Goal: Task Accomplishment & Management: Manage account settings

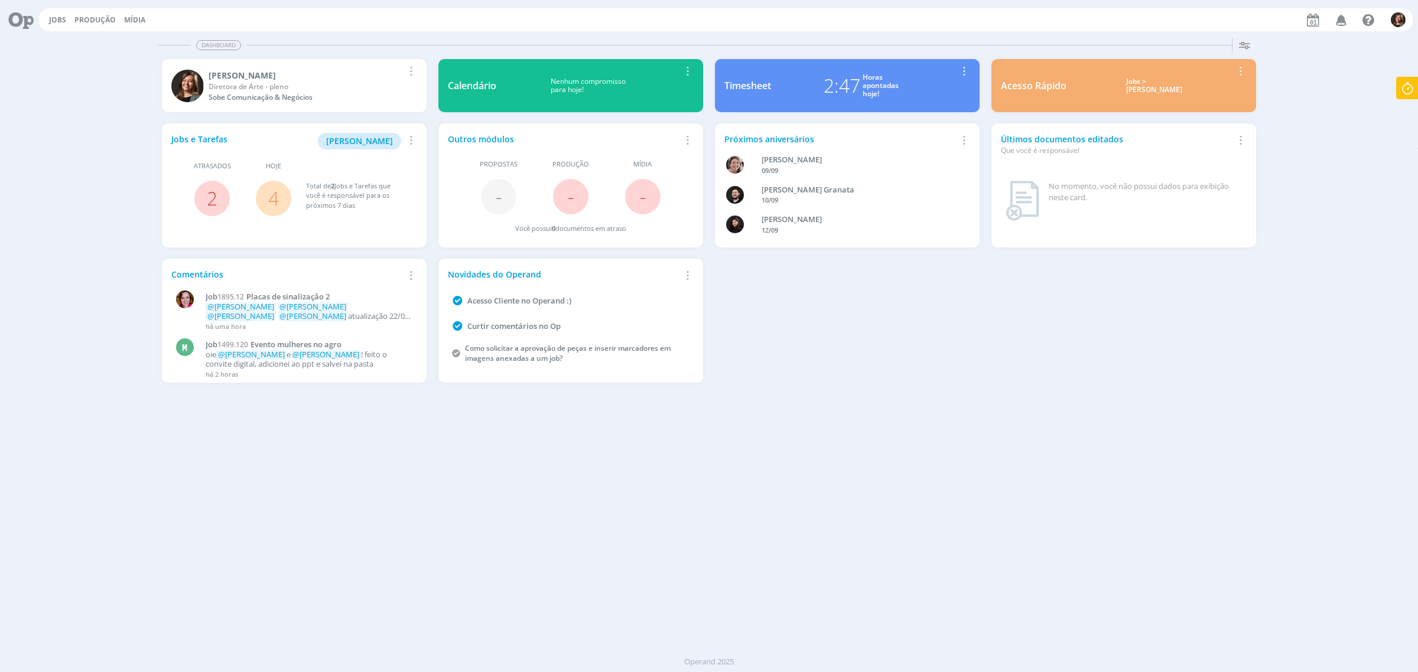
click at [1161, 84] on div "Jobs > [PERSON_NAME]" at bounding box center [1154, 85] width 158 height 17
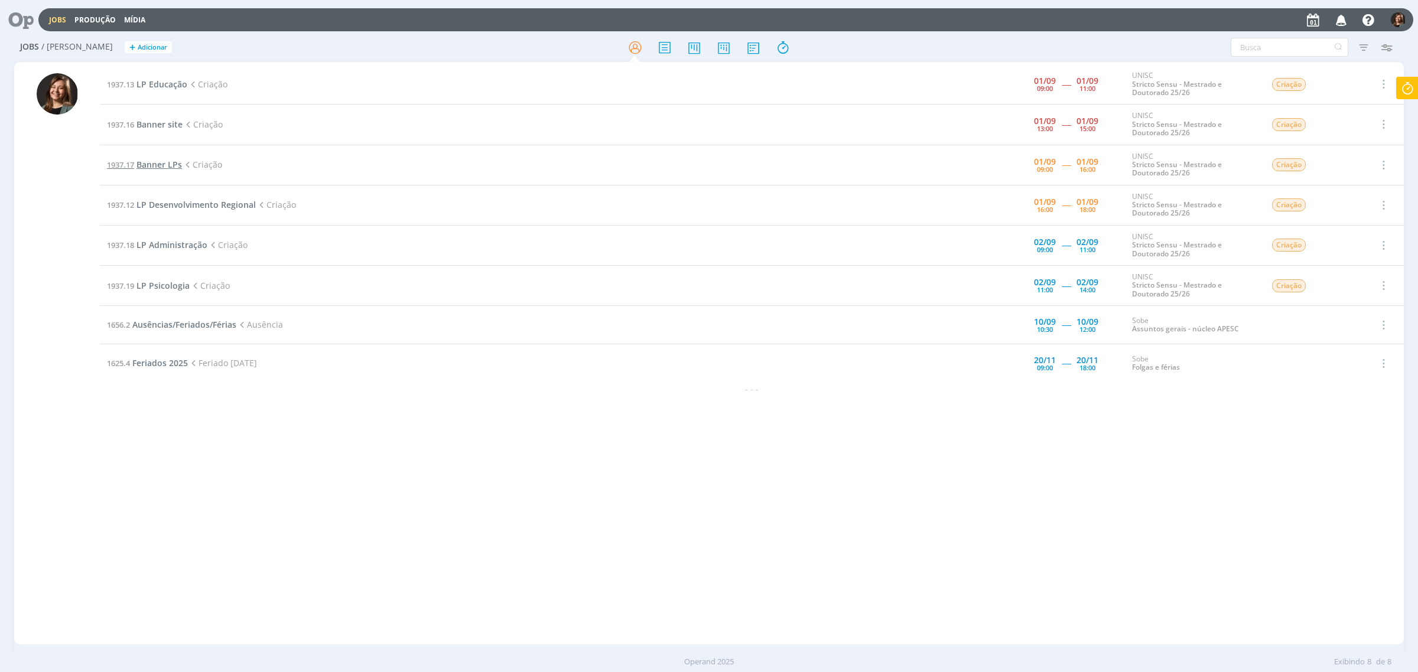
click at [155, 160] on span "Banner LPs" at bounding box center [158, 164] width 45 height 11
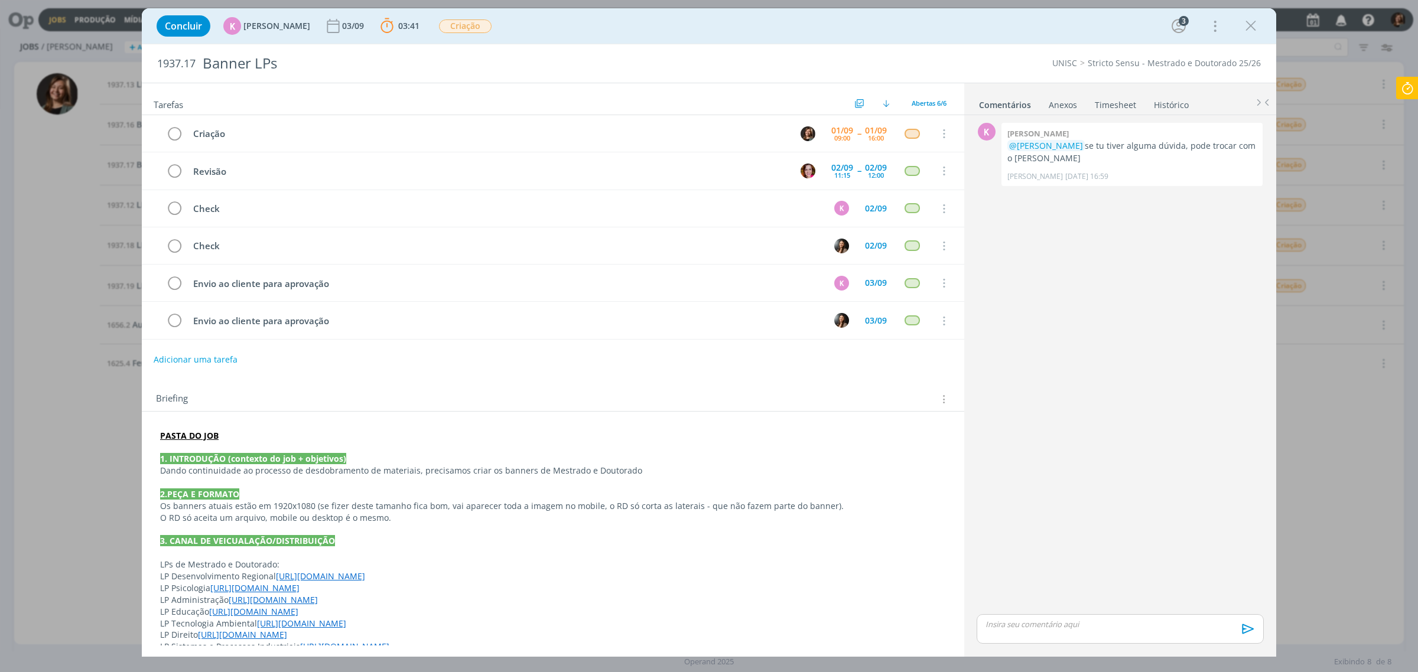
click at [184, 441] on strong "PASTA DO JOB" at bounding box center [189, 435] width 58 height 11
click at [223, 466] on link "[URL][DOMAIN_NAME]" at bounding box center [237, 457] width 89 height 15
click at [1245, 22] on icon "dialog" at bounding box center [1251, 26] width 18 height 18
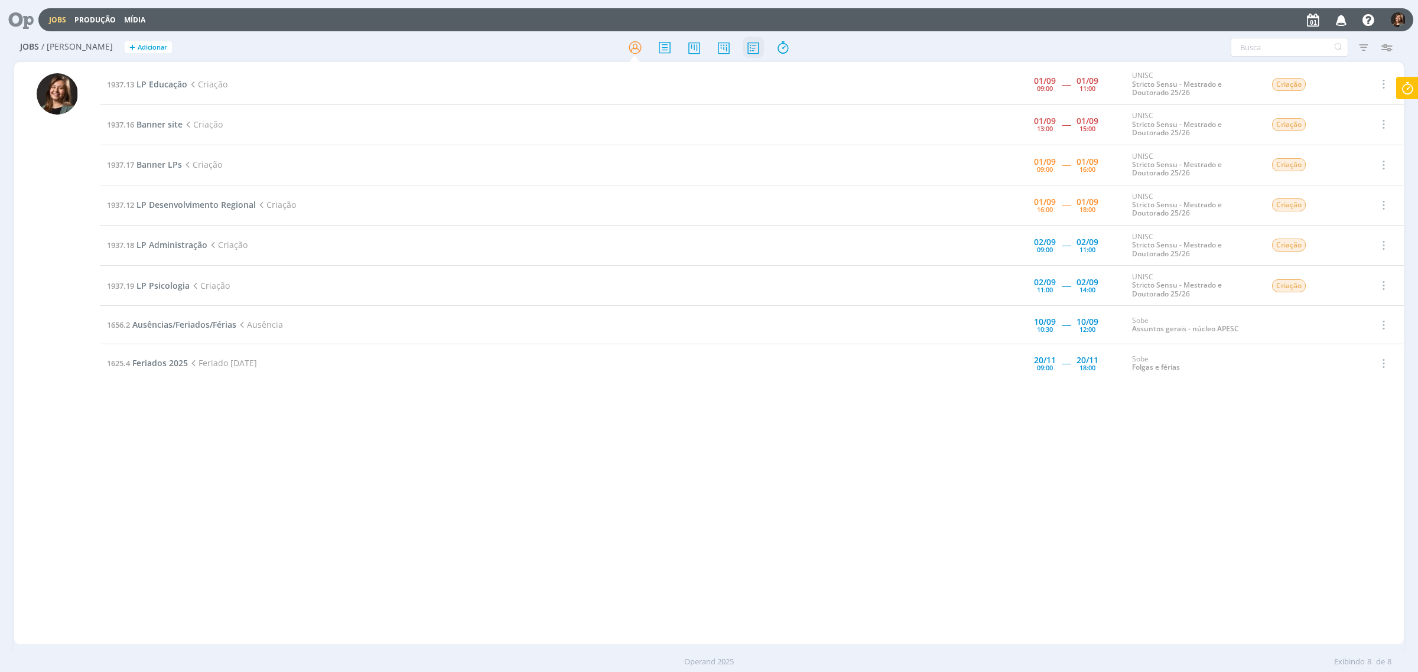
click at [746, 41] on icon at bounding box center [753, 47] width 21 height 23
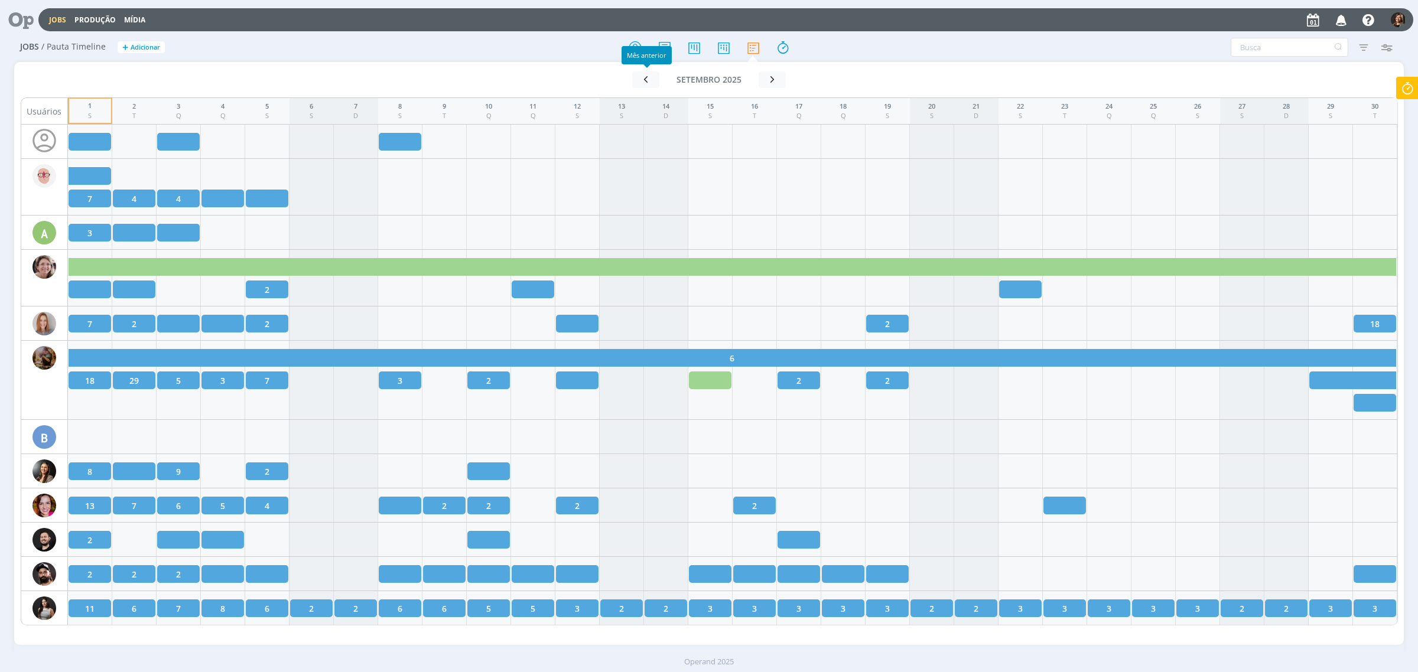
drag, startPoint x: 633, startPoint y: 67, endPoint x: 631, endPoint y: 48, distance: 18.4
click at [631, 48] on div "Mês anterior" at bounding box center [647, 55] width 50 height 18
click at [636, 43] on icon at bounding box center [635, 47] width 21 height 23
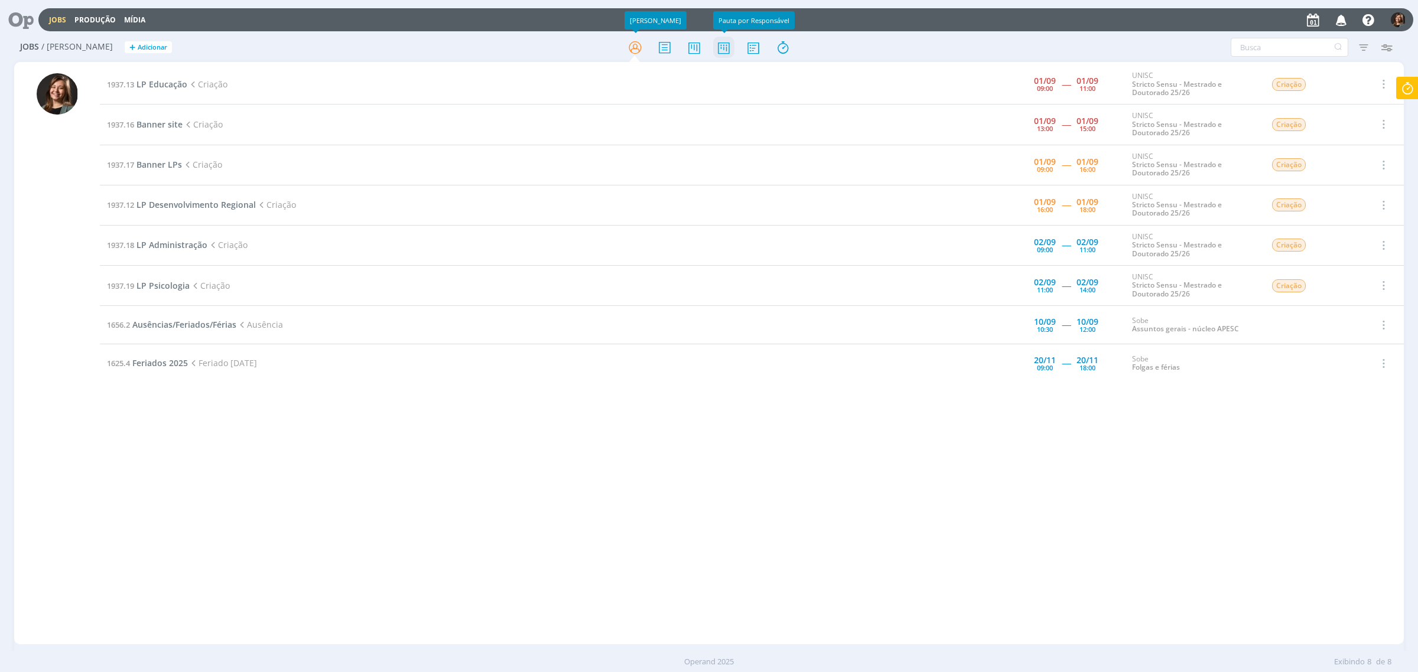
click at [730, 45] on icon at bounding box center [723, 47] width 21 height 23
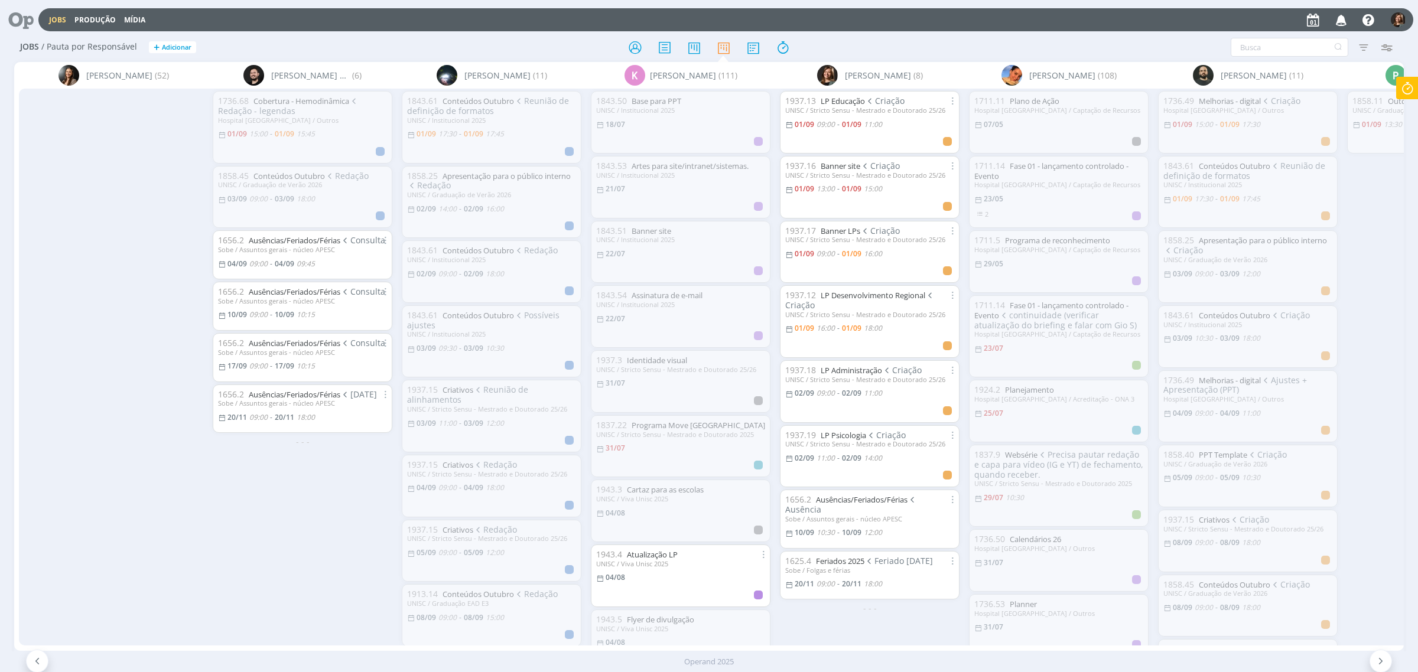
scroll to position [0, 320]
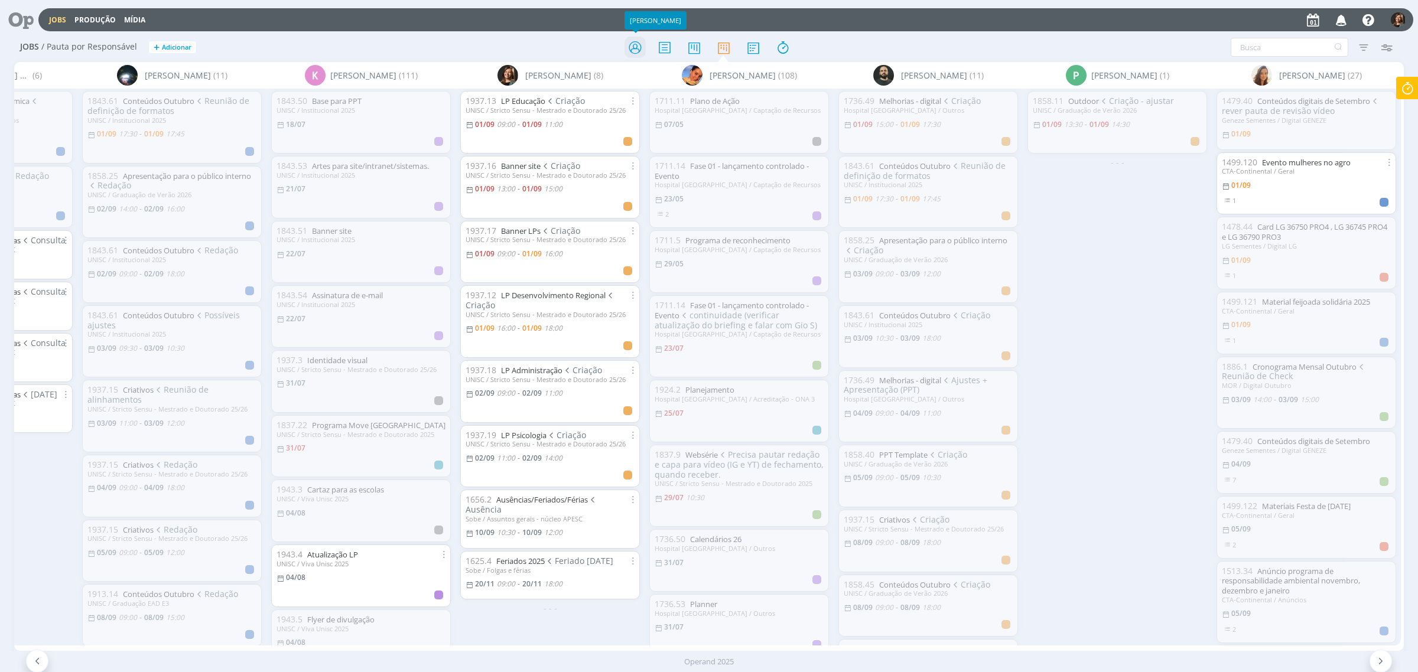
click at [639, 37] on icon at bounding box center [635, 47] width 21 height 23
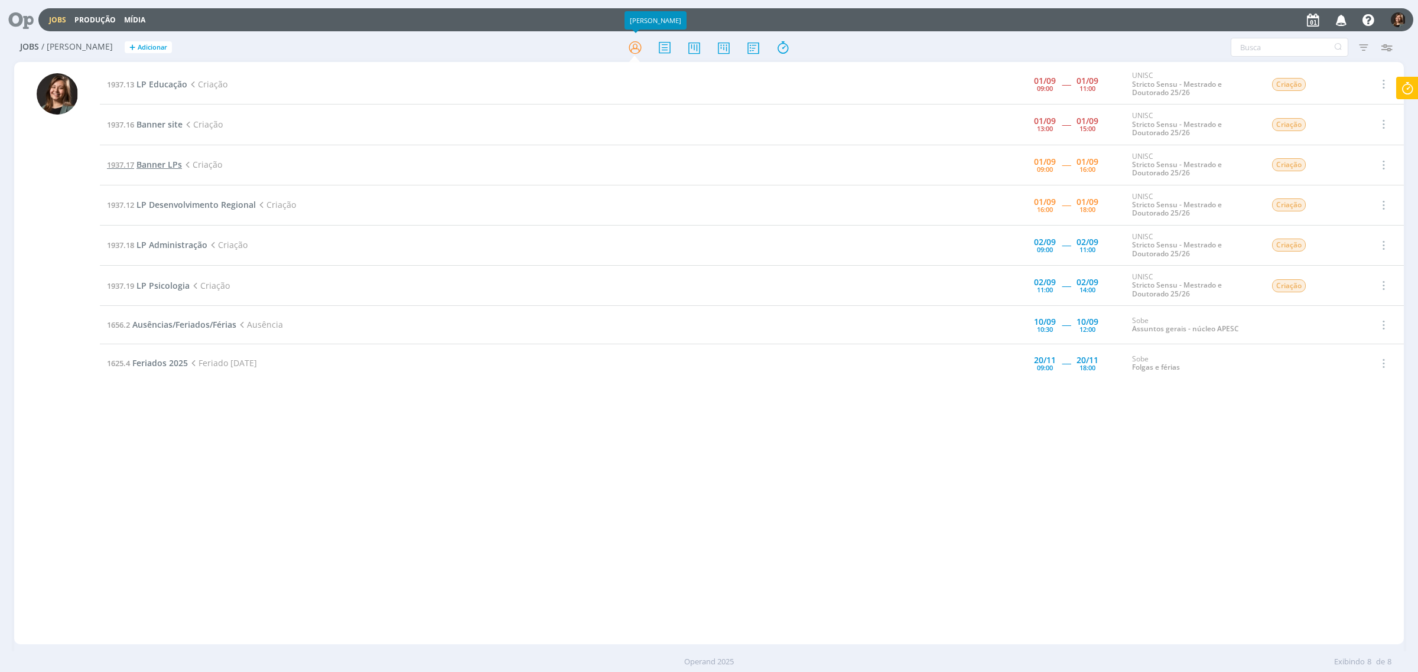
click at [160, 166] on span "Banner LPs" at bounding box center [158, 164] width 45 height 11
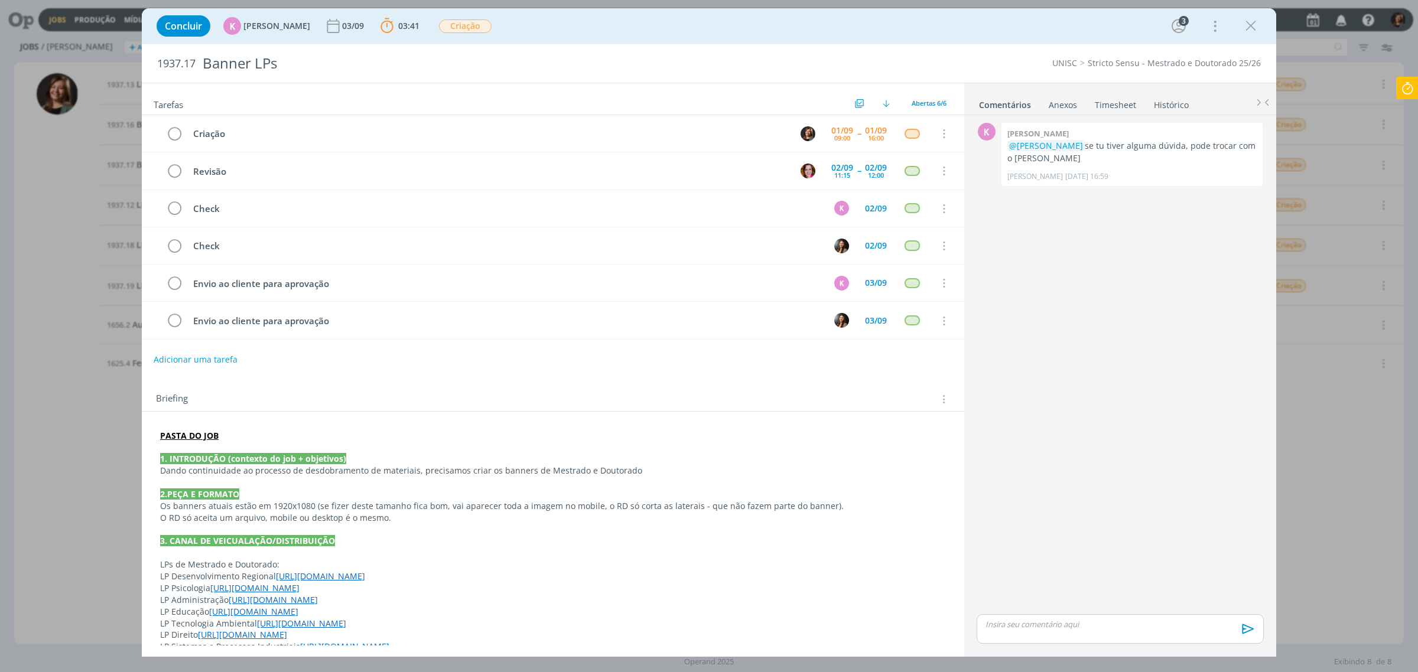
scroll to position [232, 0]
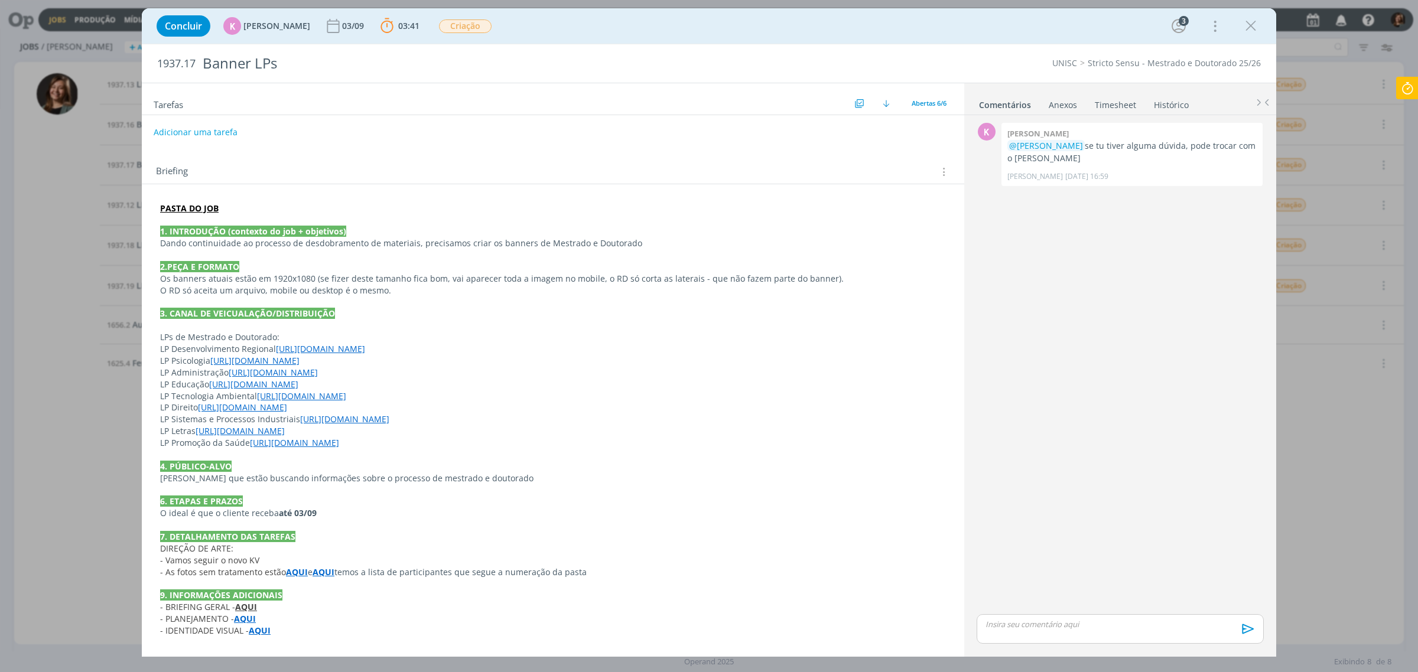
click at [262, 397] on link "[URL][DOMAIN_NAME]" at bounding box center [301, 396] width 89 height 11
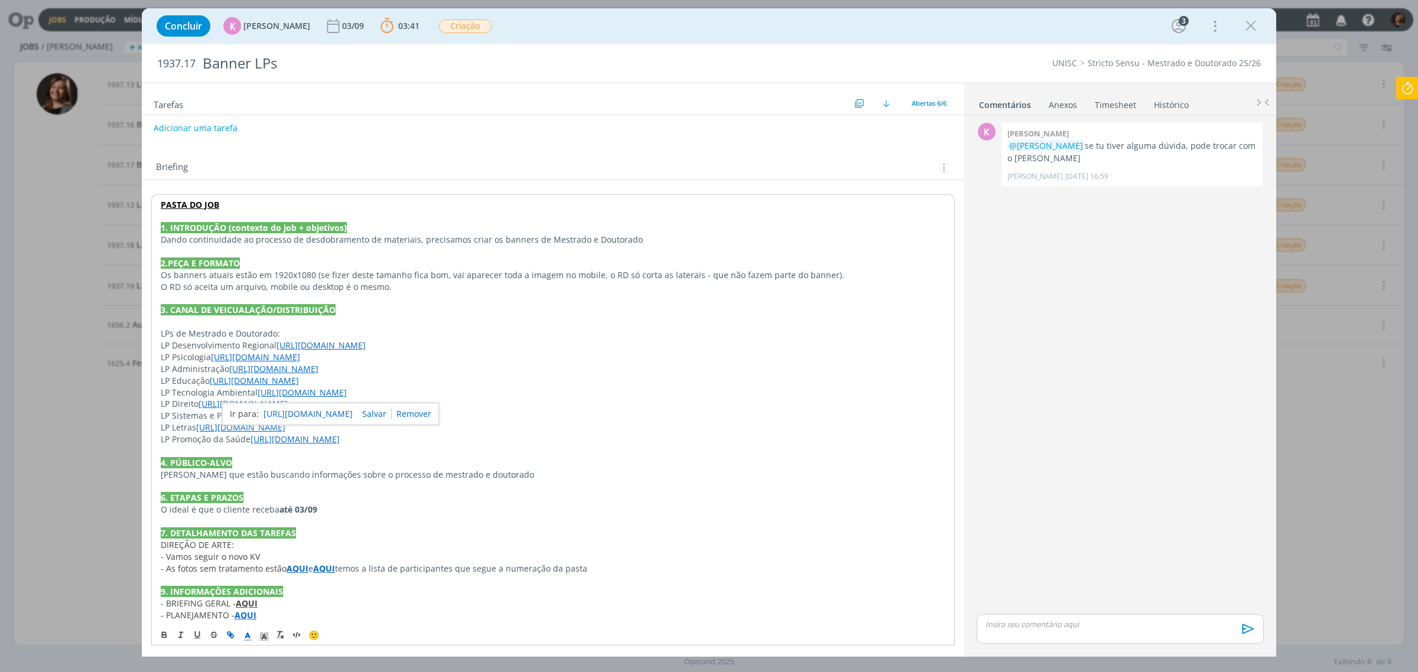
click at [268, 397] on link "[URL][DOMAIN_NAME]" at bounding box center [302, 392] width 89 height 11
click at [274, 417] on link "[URL][DOMAIN_NAME]" at bounding box center [308, 415] width 89 height 15
click at [244, 375] on link "[URL][DOMAIN_NAME]" at bounding box center [273, 368] width 89 height 11
click at [285, 433] on link "[URL][DOMAIN_NAME]" at bounding box center [240, 427] width 89 height 11
click at [356, 417] on link "[URL][DOMAIN_NAME]" at bounding box center [345, 415] width 89 height 11
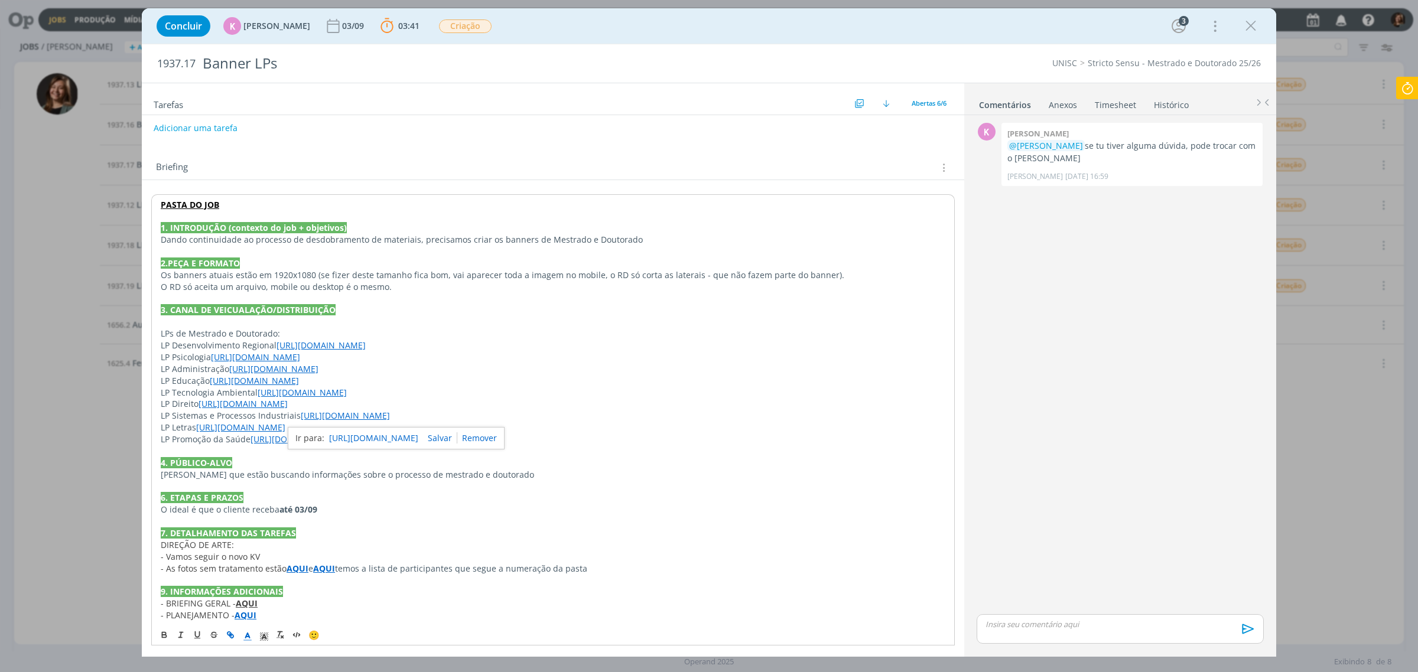
click at [364, 437] on link "[URL][DOMAIN_NAME]" at bounding box center [373, 438] width 89 height 15
click at [225, 409] on link "[URL][DOMAIN_NAME]" at bounding box center [243, 403] width 89 height 11
click at [225, 361] on link "[URL][DOMAIN_NAME]" at bounding box center [255, 357] width 89 height 11
click at [253, 383] on link "[URL][DOMAIN_NAME]" at bounding box center [241, 379] width 89 height 15
click at [269, 396] on link "[URL][DOMAIN_NAME]" at bounding box center [302, 392] width 89 height 11
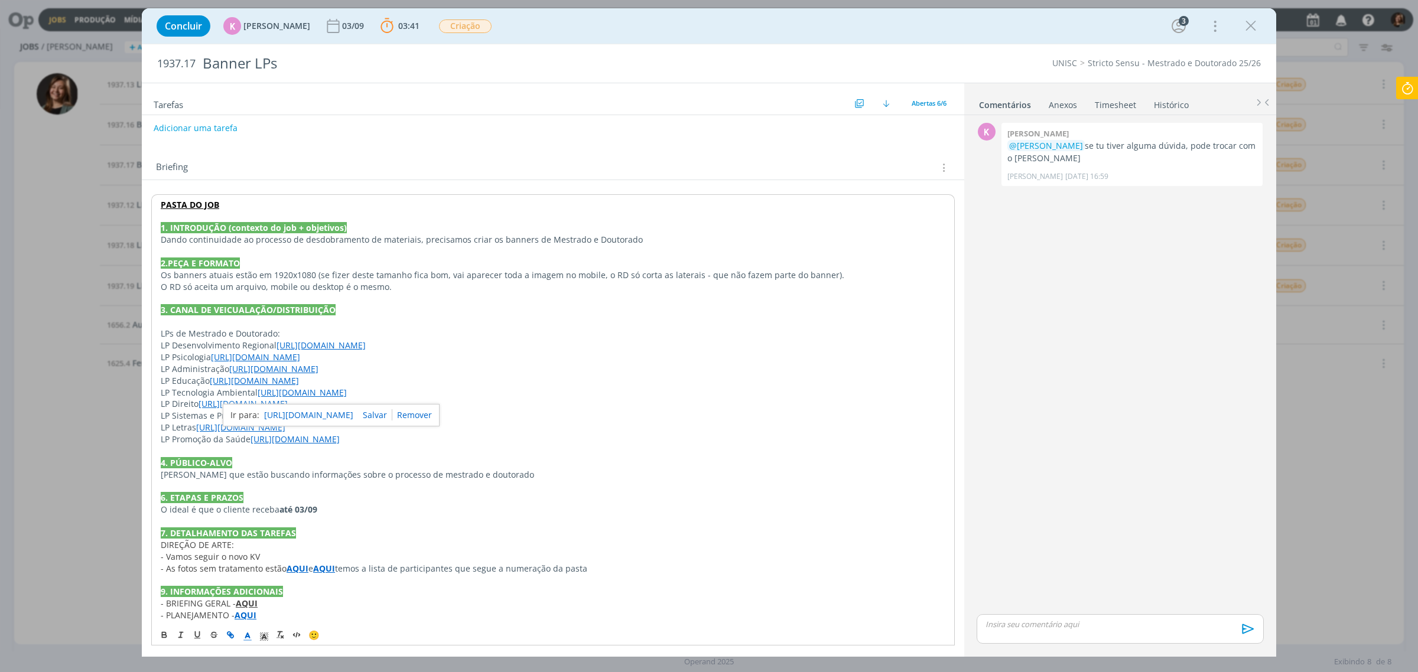
click at [255, 373] on link "[URL][DOMAIN_NAME]" at bounding box center [273, 368] width 89 height 11
click at [238, 359] on link "[URL][DOMAIN_NAME]" at bounding box center [255, 357] width 89 height 11
click at [256, 384] on link "[URL][DOMAIN_NAME]" at bounding box center [241, 379] width 89 height 15
click at [246, 481] on p "[PERSON_NAME] que estão buscando informações sobre o processo de mestrado e dou…" at bounding box center [553, 475] width 785 height 12
click at [207, 429] on link "[URL][DOMAIN_NAME]" at bounding box center [240, 427] width 89 height 11
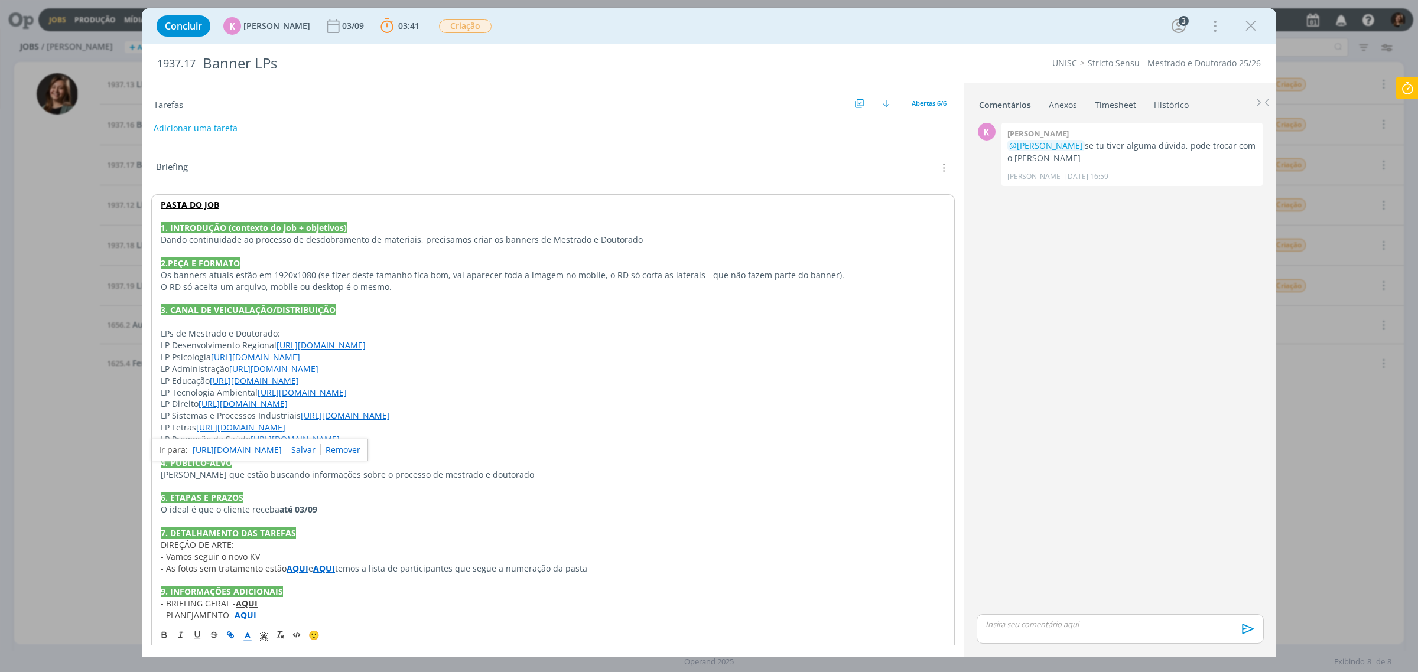
click at [229, 448] on link "[URL][DOMAIN_NAME]" at bounding box center [237, 450] width 89 height 15
click at [237, 414] on p "LP Sistemas e Processos Industriais [URL][DOMAIN_NAME]" at bounding box center [553, 416] width 785 height 12
click at [226, 386] on link "[URL][DOMAIN_NAME]" at bounding box center [254, 380] width 89 height 11
click at [243, 399] on div "[URL][DOMAIN_NAME]" at bounding box center [262, 403] width 217 height 22
click at [245, 401] on link "[URL][DOMAIN_NAME]" at bounding box center [240, 403] width 89 height 15
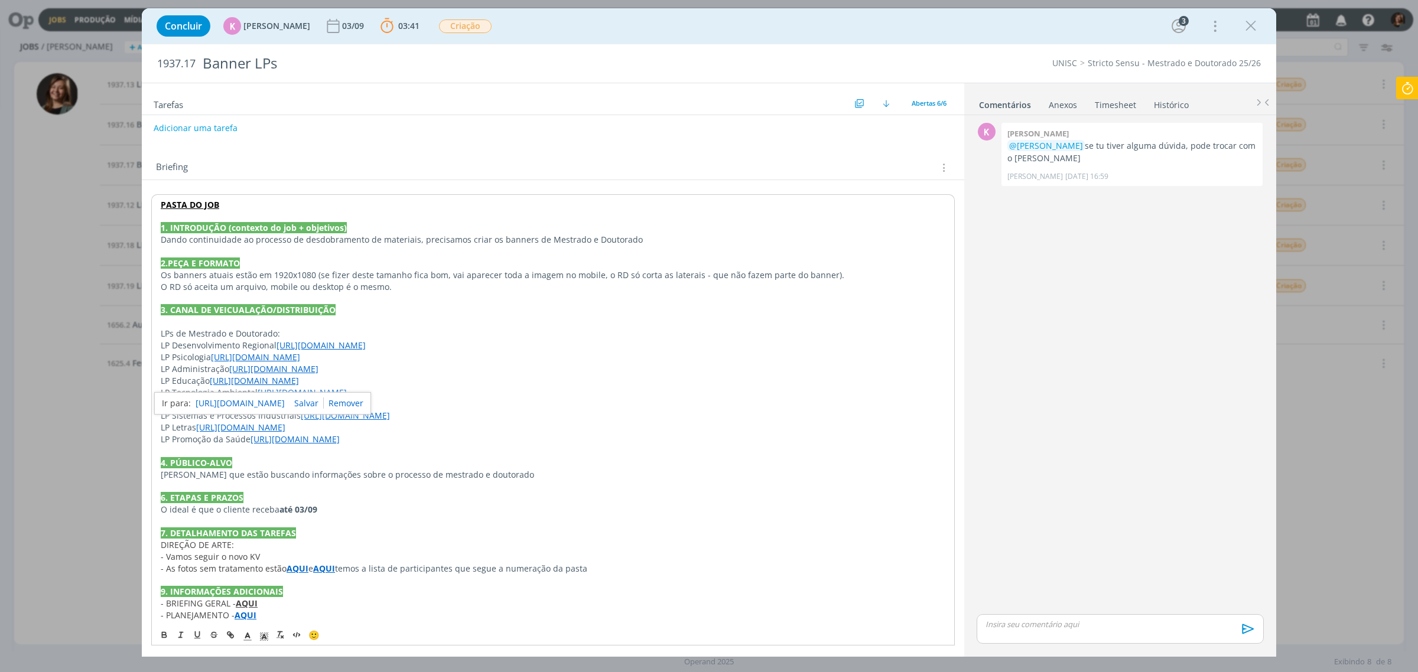
click at [242, 346] on p "LP Desenvolvimento Regional [URL][DOMAIN_NAME]" at bounding box center [553, 346] width 785 height 12
click at [292, 441] on link "[URL][DOMAIN_NAME]" at bounding box center [295, 439] width 89 height 11
click at [315, 470] on link "[URL][DOMAIN_NAME]" at bounding box center [302, 461] width 89 height 15
click at [258, 392] on link "[URL][DOMAIN_NAME]" at bounding box center [302, 392] width 89 height 11
click at [322, 332] on p "LPs de Mestrado e Doutorado:" at bounding box center [553, 334] width 785 height 12
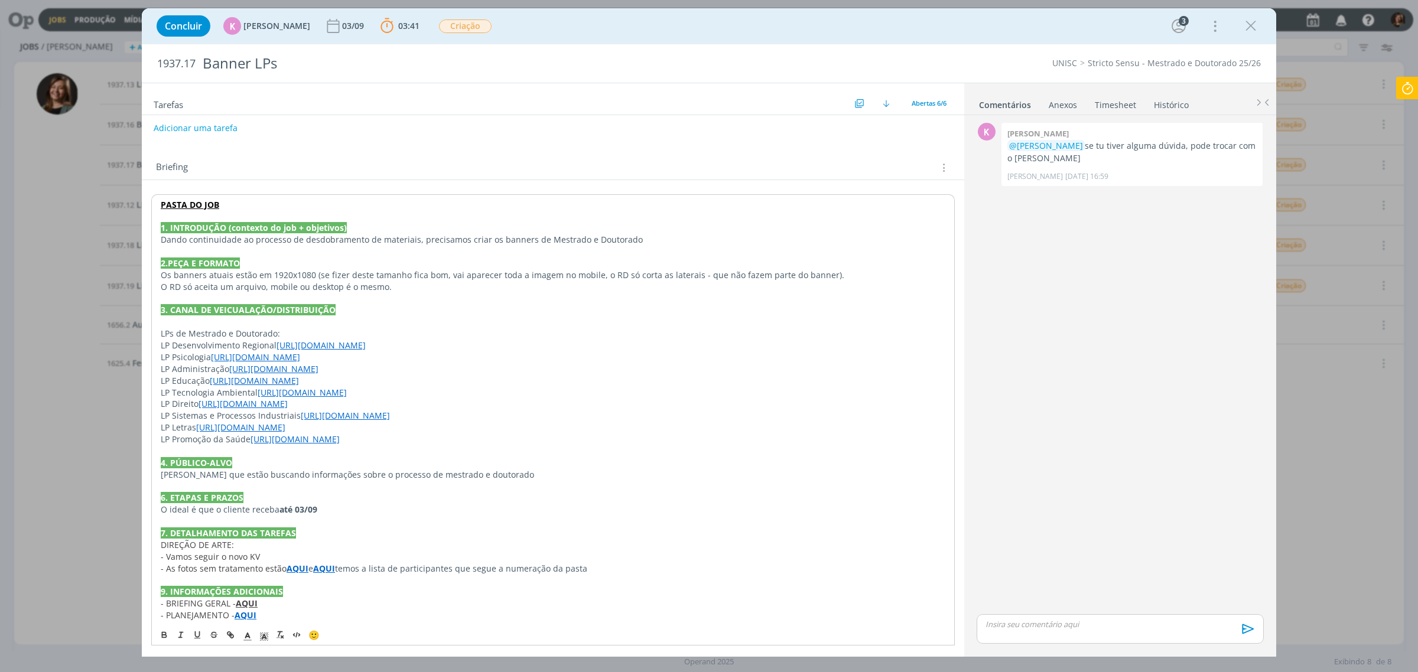
click at [315, 350] on link "[URL][DOMAIN_NAME]" at bounding box center [321, 345] width 89 height 11
click at [333, 374] on link "[URL][DOMAIN_NAME]" at bounding box center [337, 367] width 89 height 15
click at [207, 380] on p "LP Educação [URL][DOMAIN_NAME]" at bounding box center [553, 381] width 785 height 12
click at [216, 409] on link "[URL][DOMAIN_NAME]" at bounding box center [243, 403] width 89 height 11
click at [239, 435] on link "[URL][DOMAIN_NAME]" at bounding box center [237, 426] width 89 height 15
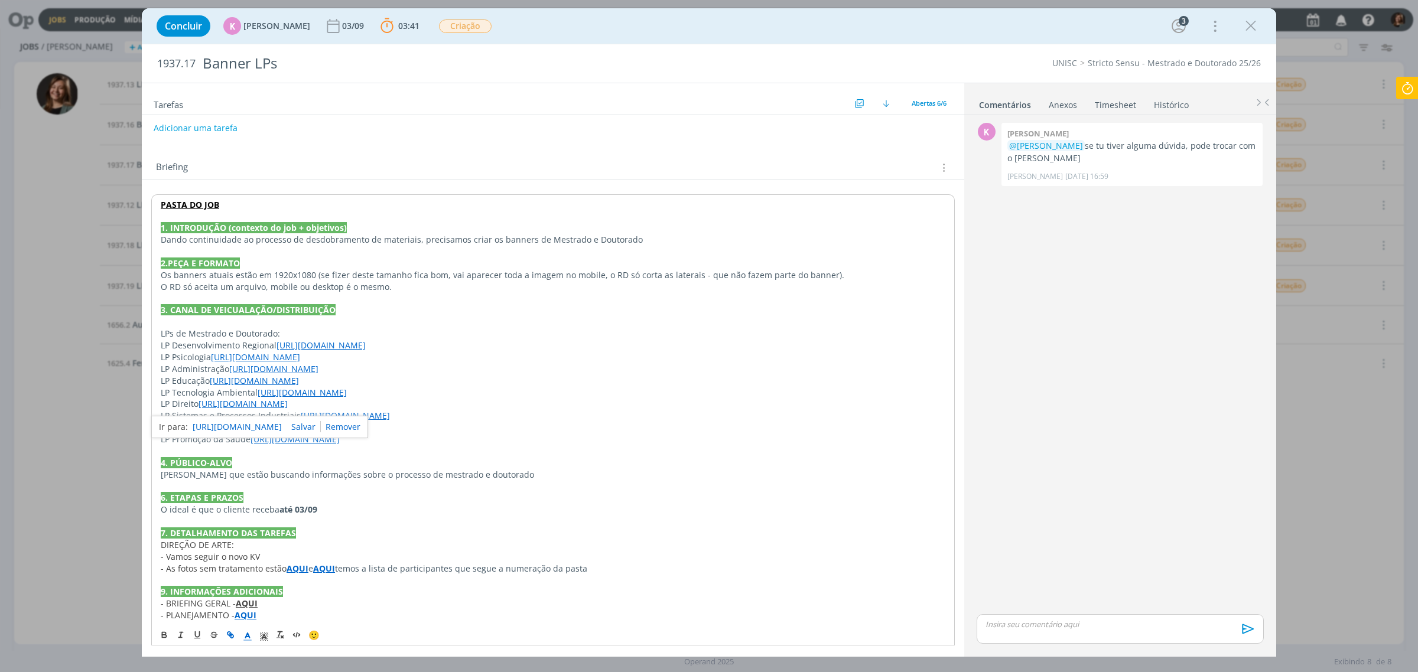
click at [271, 394] on link "[URL][DOMAIN_NAME]" at bounding box center [302, 392] width 89 height 11
click at [235, 383] on link "[URL][DOMAIN_NAME]" at bounding box center [254, 380] width 89 height 11
click at [235, 373] on link "[URL][DOMAIN_NAME]" at bounding box center [273, 368] width 89 height 11
click at [264, 384] on div "[URL][DOMAIN_NAME]" at bounding box center [290, 391] width 217 height 22
click at [264, 399] on link "[URL][DOMAIN_NAME]" at bounding box center [267, 391] width 89 height 15
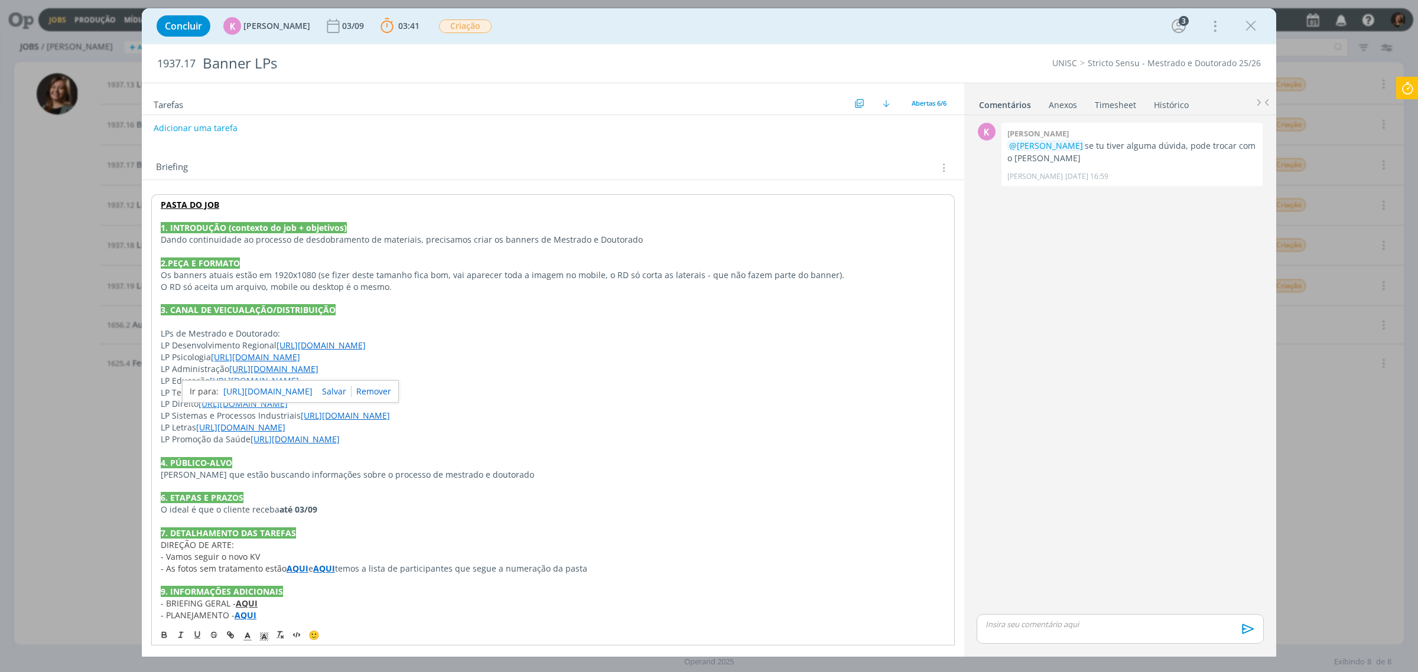
click at [1413, 82] on icon at bounding box center [1407, 88] width 21 height 23
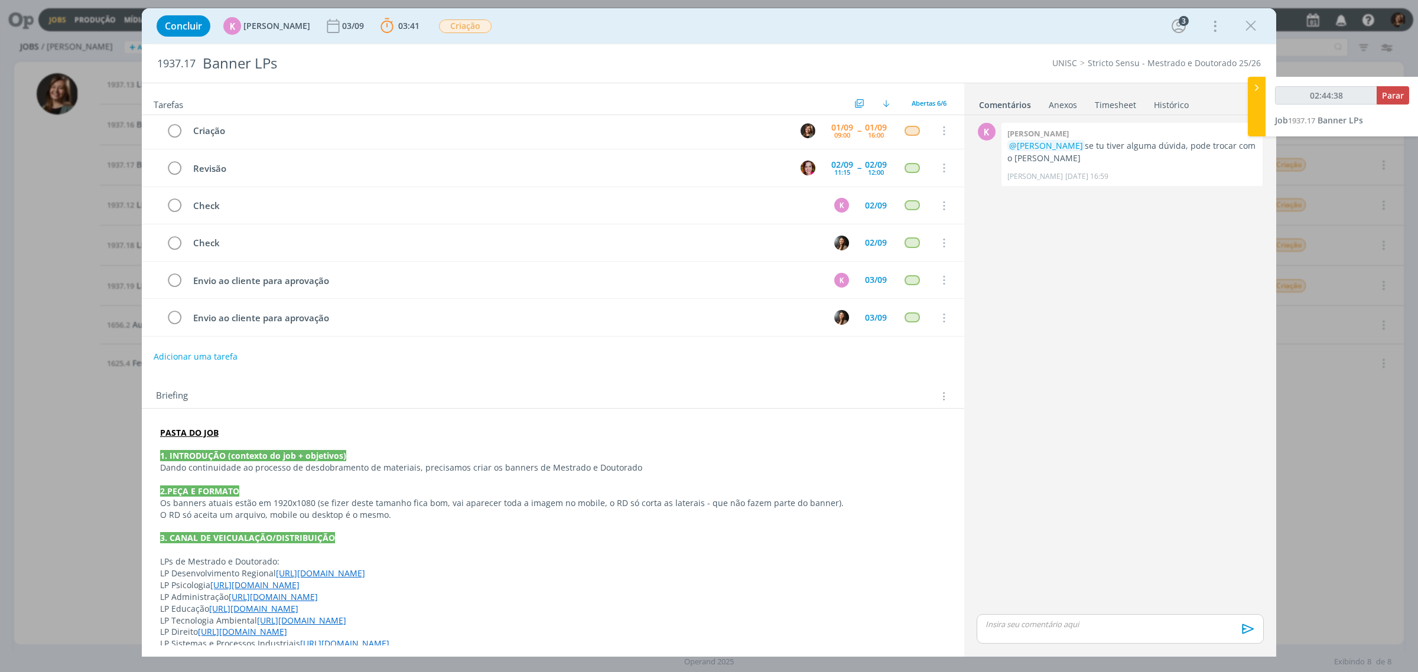
scroll to position [0, 0]
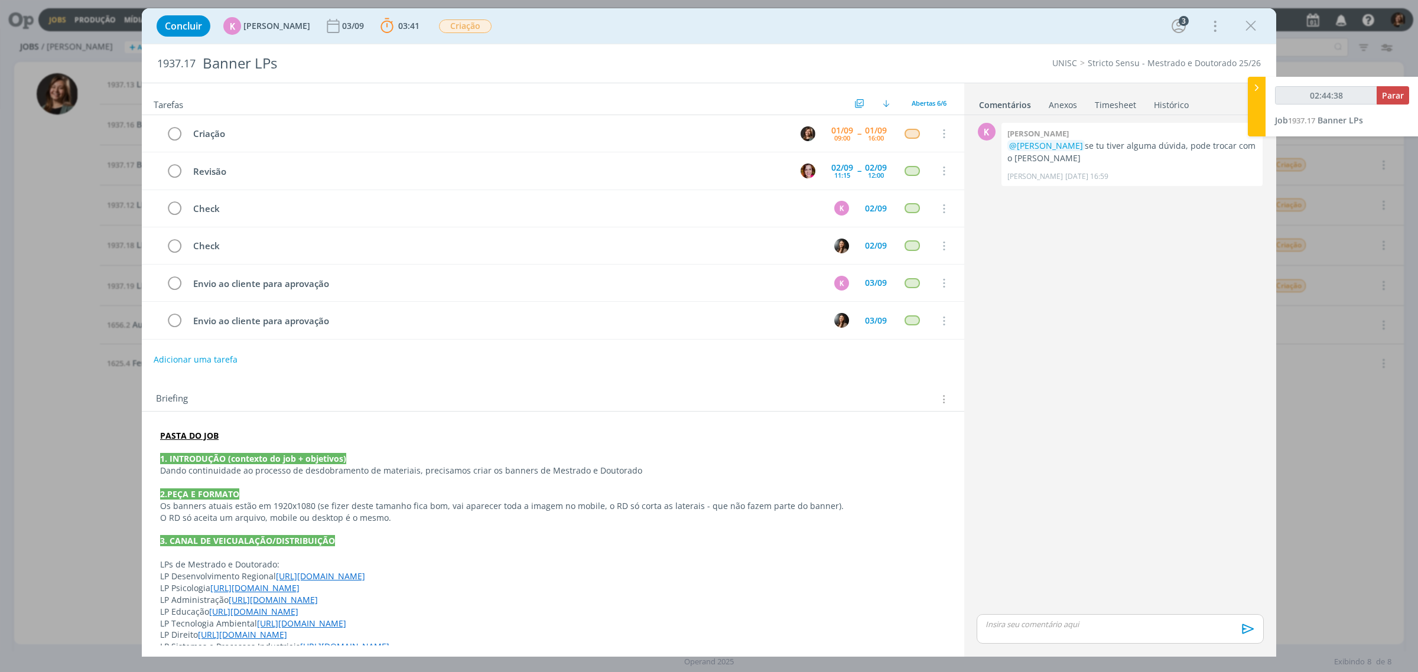
type input "02:44:39"
click at [1404, 96] on button "Parar" at bounding box center [1393, 95] width 32 height 18
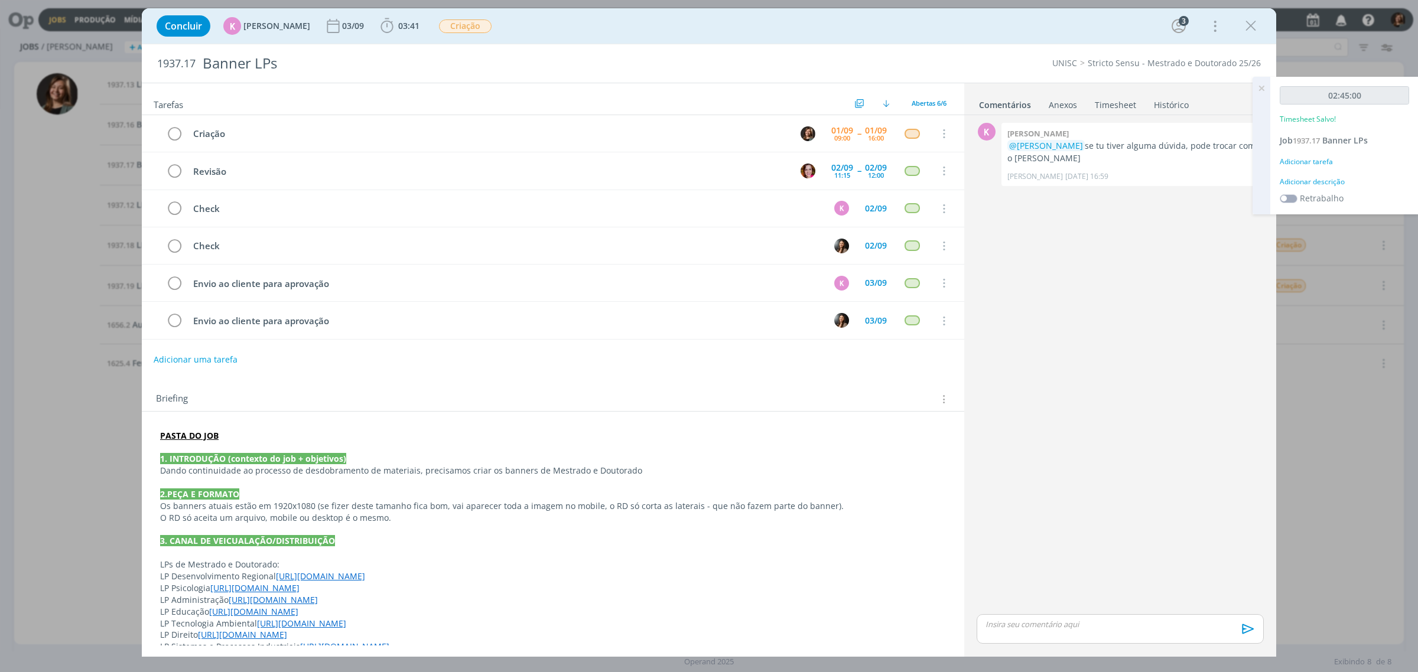
click at [1304, 161] on div "Adicionar tarefa" at bounding box center [1344, 162] width 129 height 11
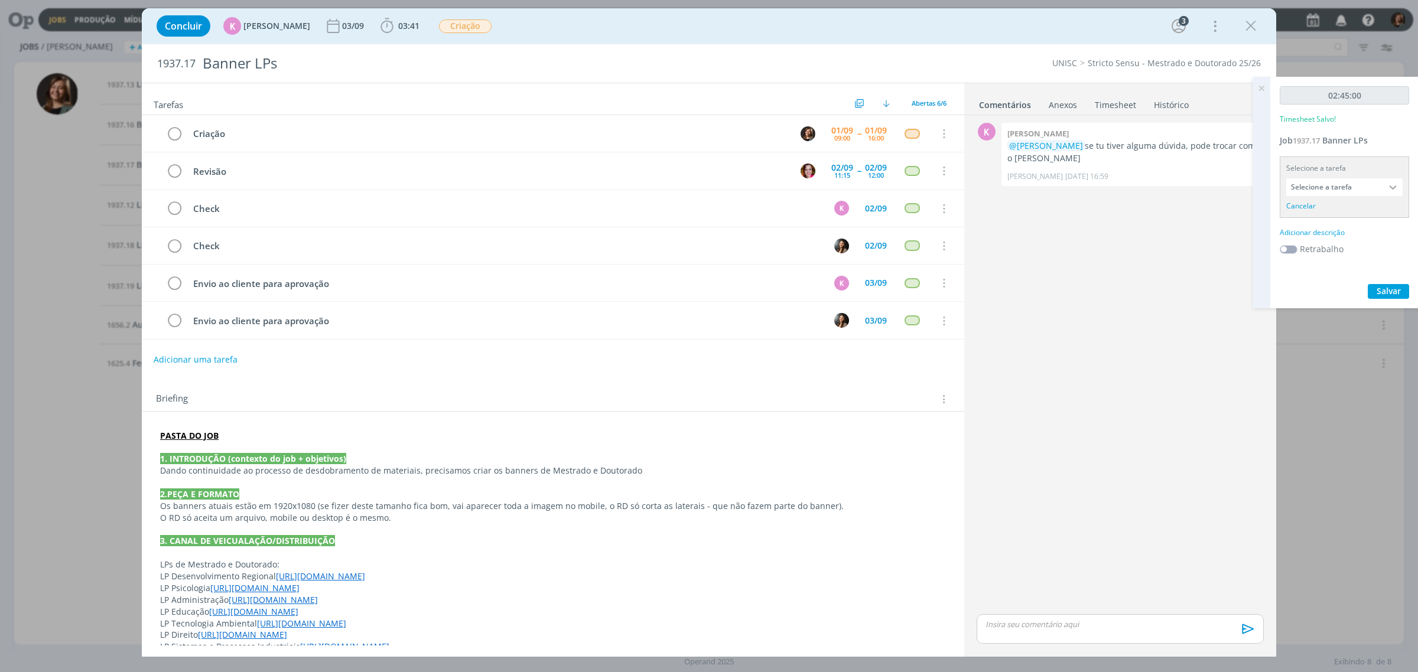
click at [1326, 181] on input "Selecione a tarefa" at bounding box center [1344, 187] width 116 height 18
click at [1355, 255] on div "Criação - [PERSON_NAME]" at bounding box center [1341, 252] width 92 height 9
type input "Criação"
click at [1308, 222] on div "Adicionar descrição" at bounding box center [1344, 217] width 129 height 11
click at [1308, 222] on textarea at bounding box center [1344, 236] width 123 height 42
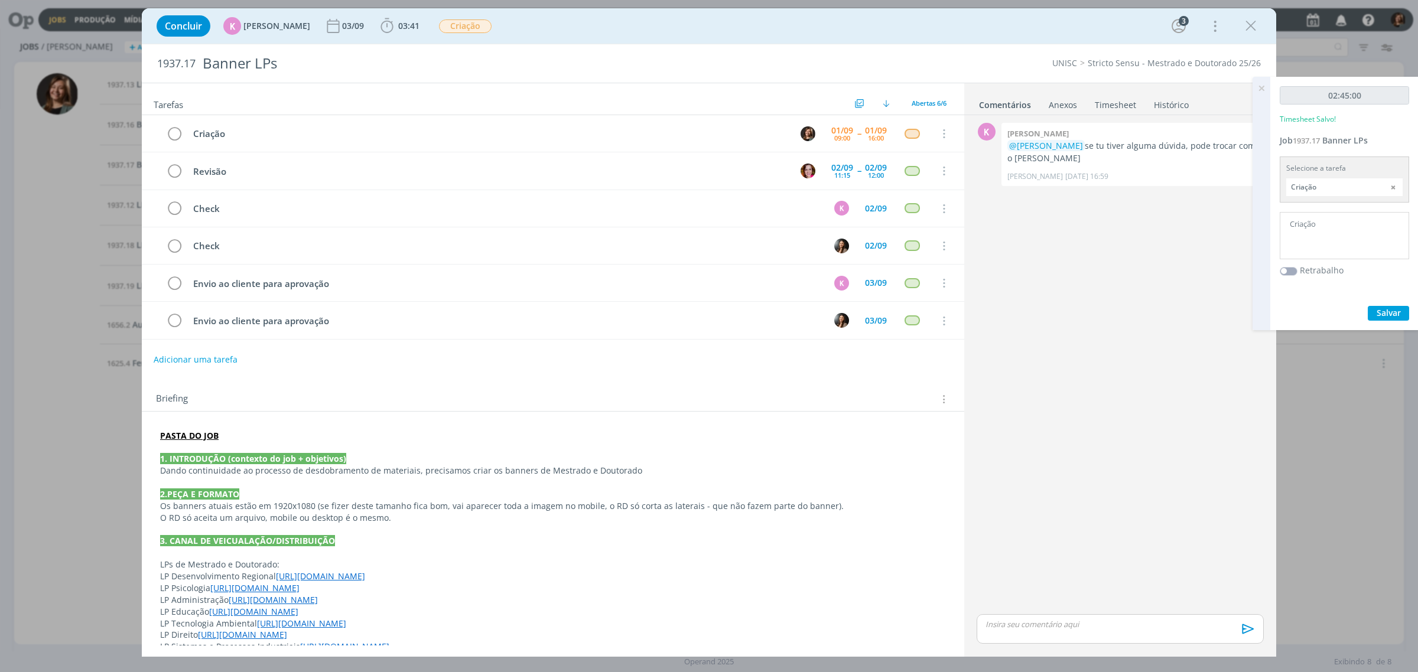
type textarea "Criação"
click at [1403, 308] on button "Salvar" at bounding box center [1388, 313] width 41 height 15
click at [1083, 627] on p "dialog" at bounding box center [1120, 624] width 268 height 11
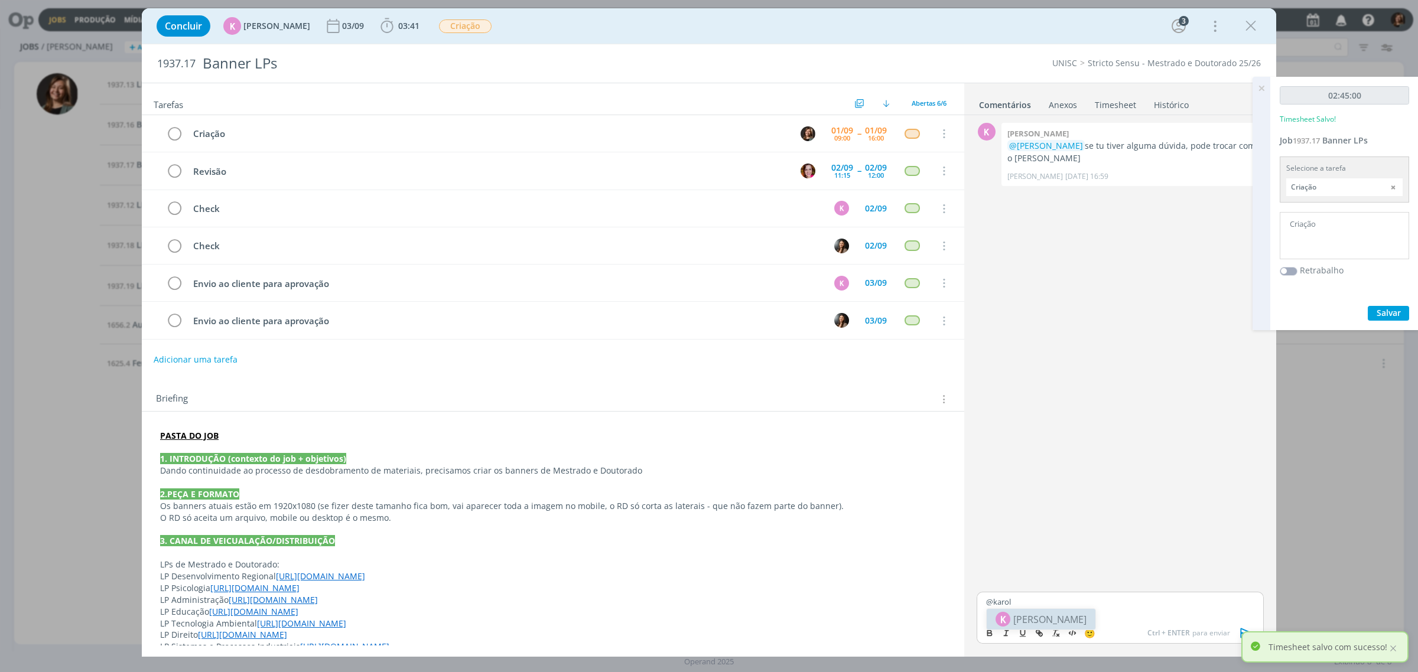
click at [1023, 610] on li "K [PERSON_NAME]" at bounding box center [1041, 619] width 109 height 21
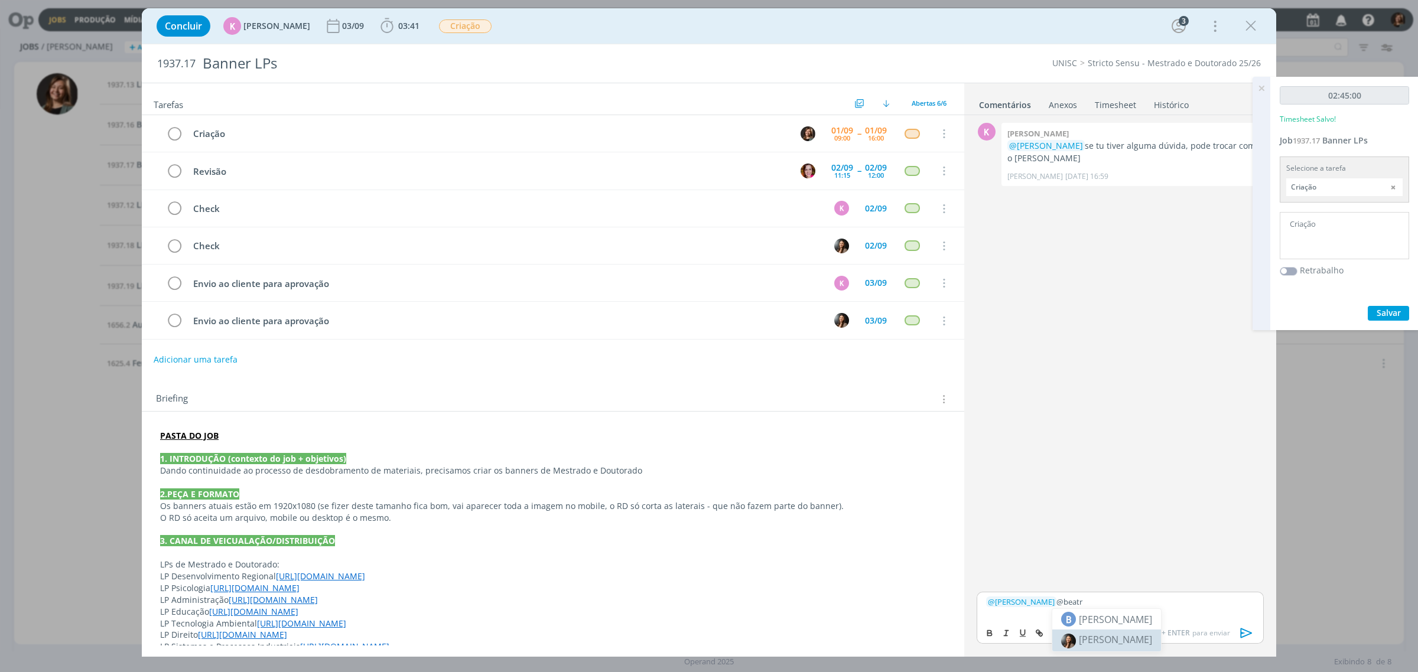
click at [1088, 634] on span "[PERSON_NAME]" at bounding box center [1115, 639] width 73 height 13
click at [1147, 623] on li "[PERSON_NAME]" at bounding box center [1175, 619] width 109 height 21
click at [1037, 633] on icon "dialog" at bounding box center [1038, 632] width 4 height 4
paste input "[URL][DOMAIN_NAME]"
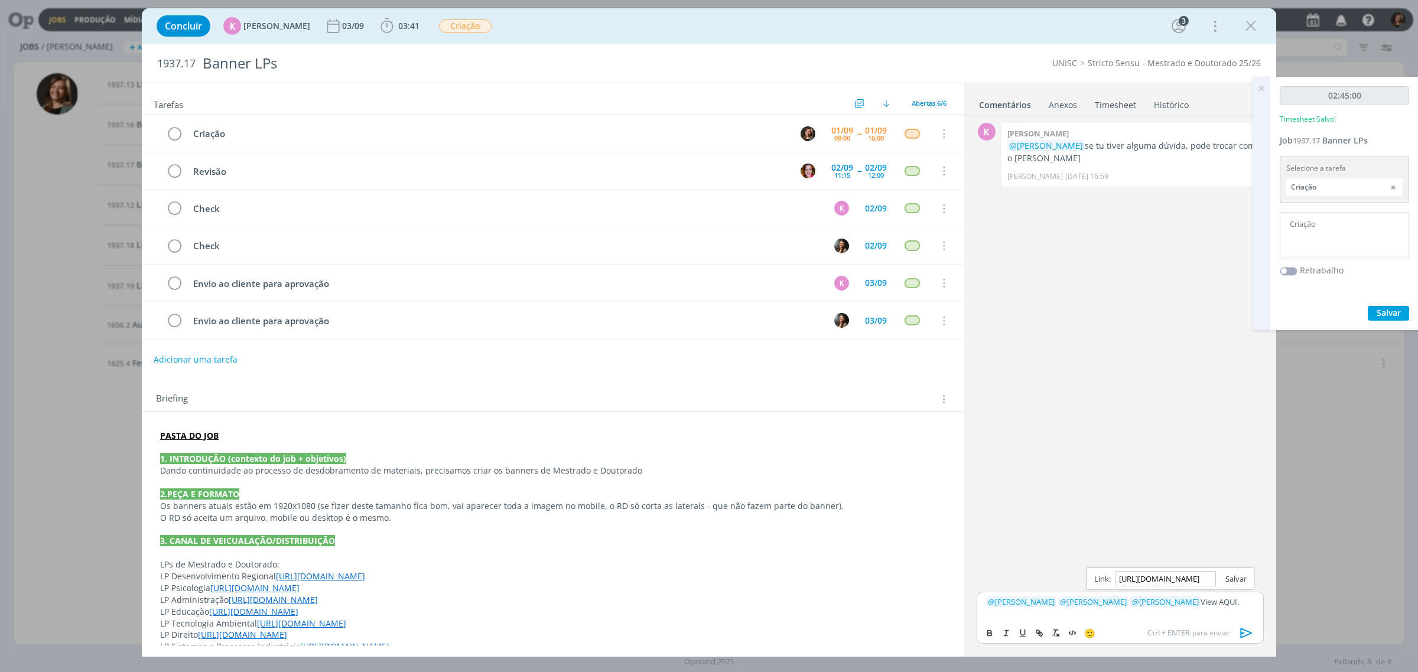
type input "[URL][DOMAIN_NAME]"
click at [1227, 584] on link "dialog" at bounding box center [1231, 579] width 31 height 11
click at [1245, 631] on icon "dialog" at bounding box center [1247, 634] width 12 height 10
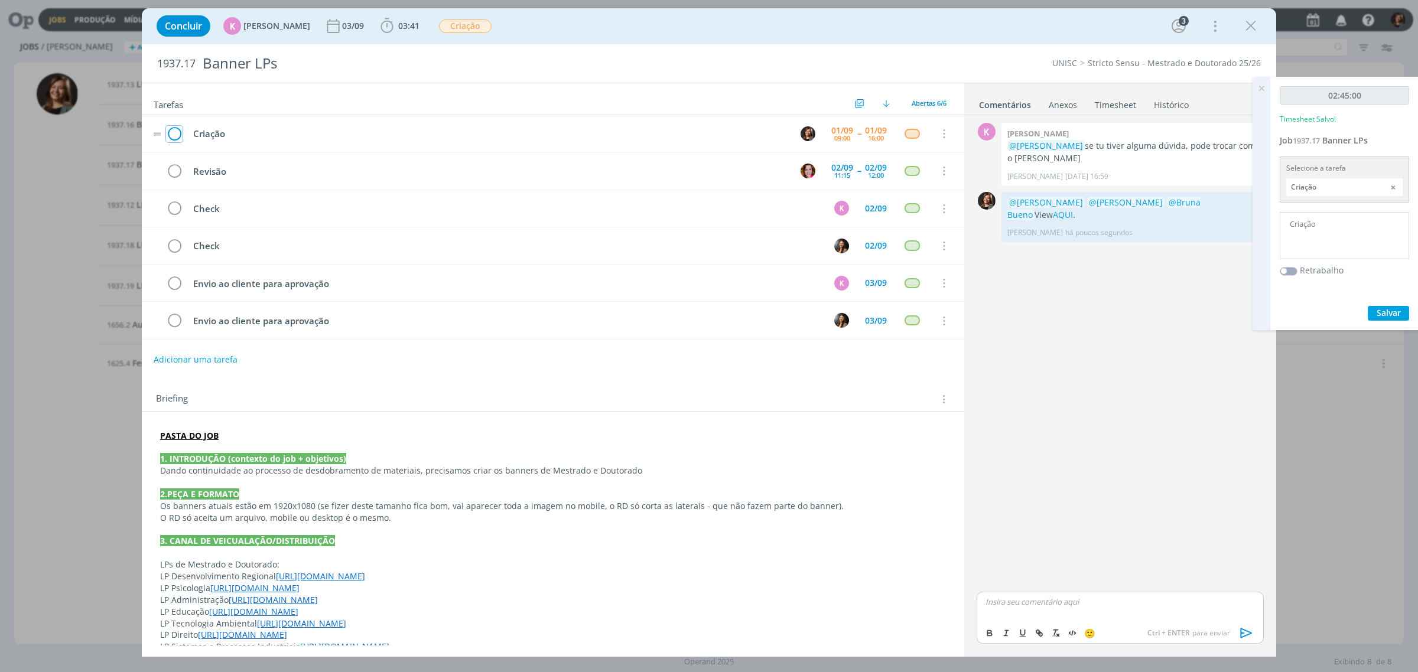
click at [169, 127] on icon "dialog" at bounding box center [174, 134] width 17 height 18
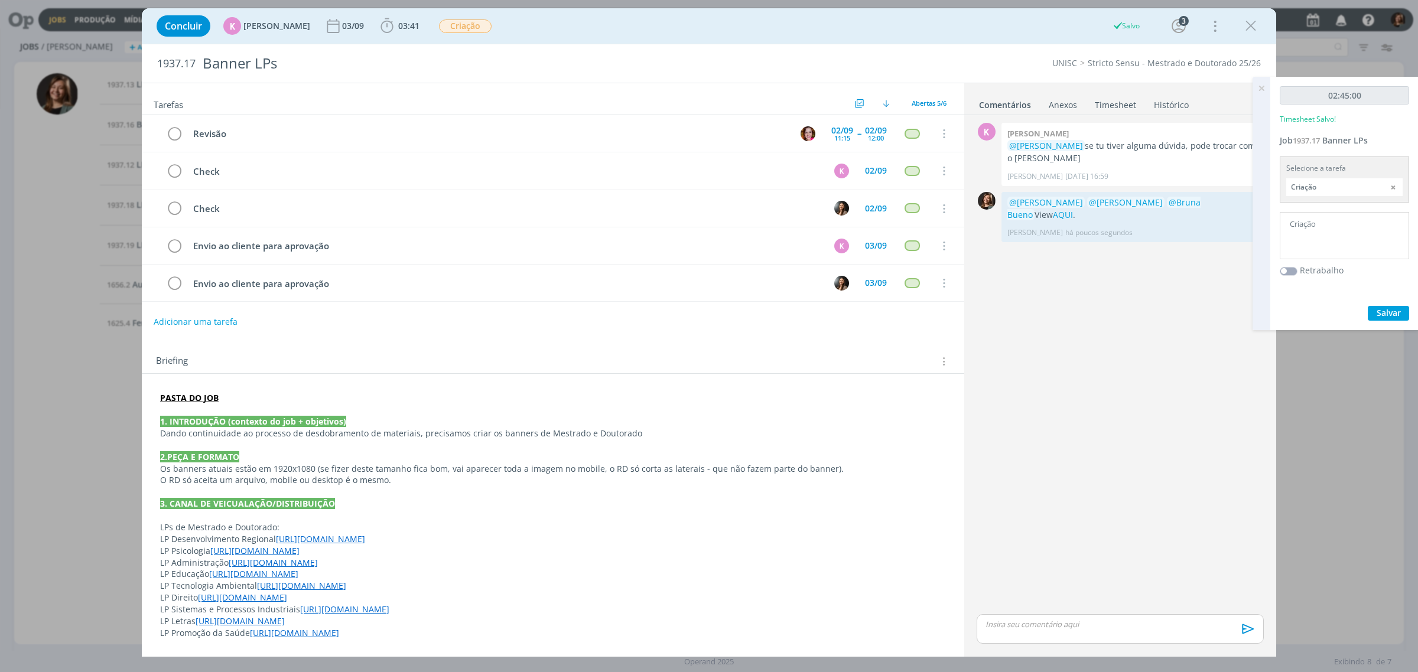
drag, startPoint x: 1260, startPoint y: 90, endPoint x: 1261, endPoint y: 51, distance: 38.4
click at [1260, 90] on icon at bounding box center [1261, 88] width 21 height 23
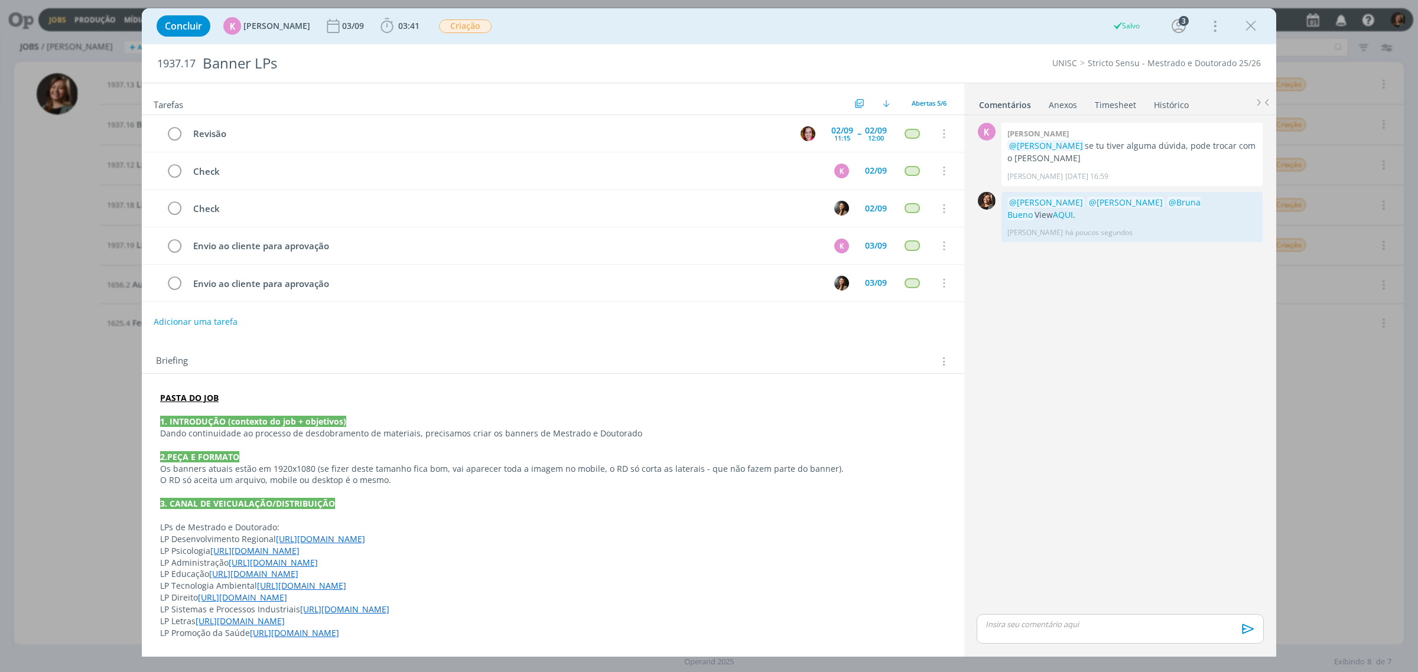
click at [1256, 19] on icon "dialog" at bounding box center [1251, 26] width 18 height 18
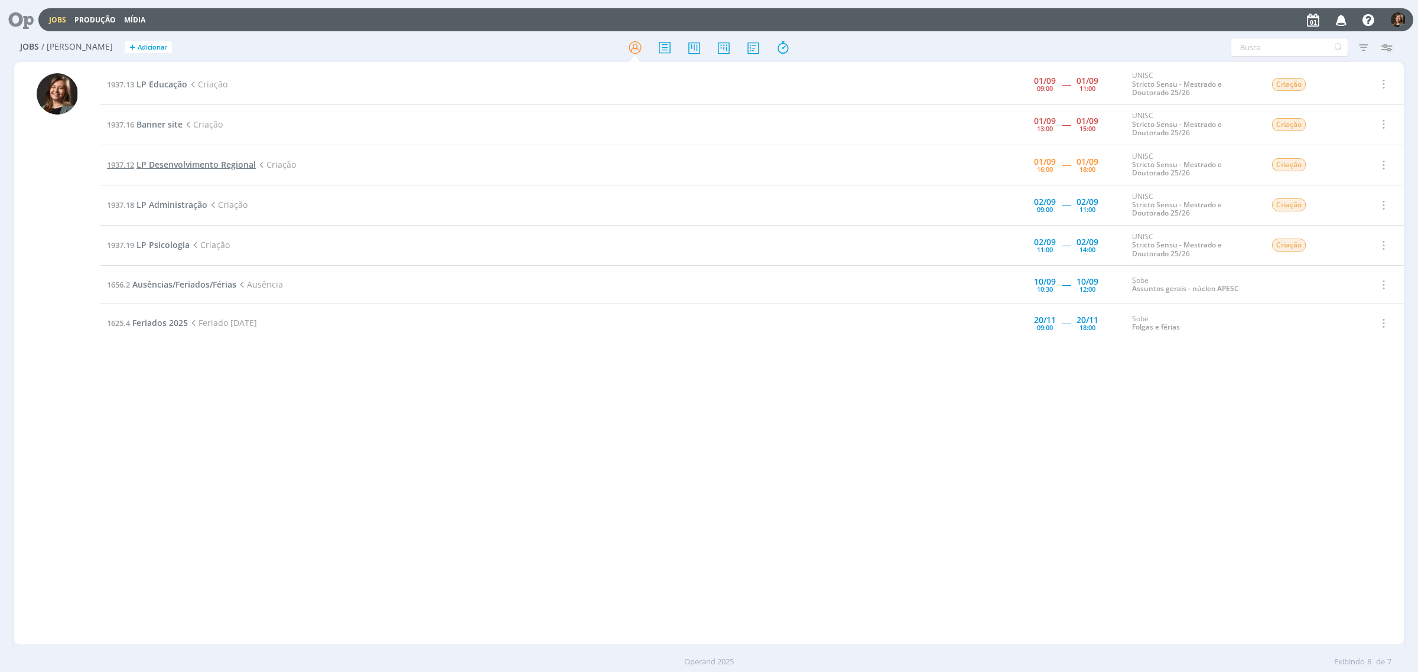
click at [219, 162] on span "LP Desenvolvimento Regional" at bounding box center [195, 164] width 119 height 11
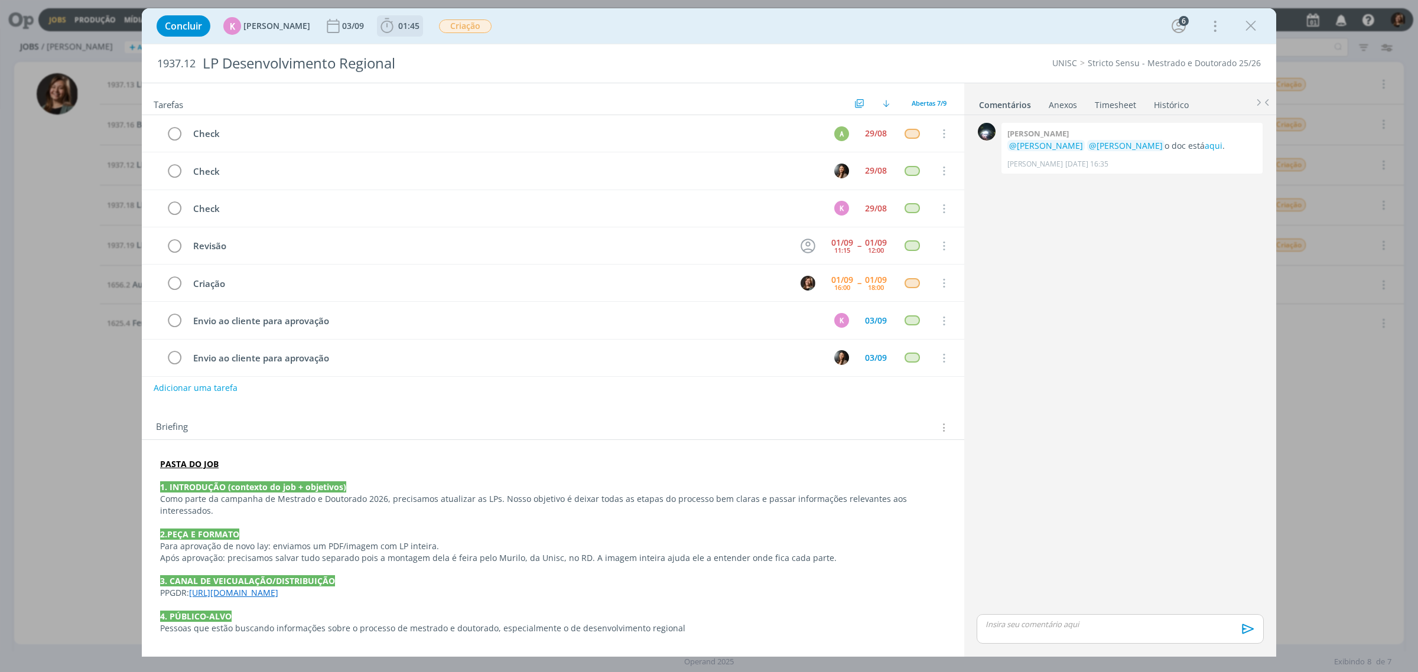
click at [378, 28] on icon "dialog" at bounding box center [387, 26] width 18 height 18
click at [409, 59] on button "Iniciar" at bounding box center [416, 52] width 47 height 17
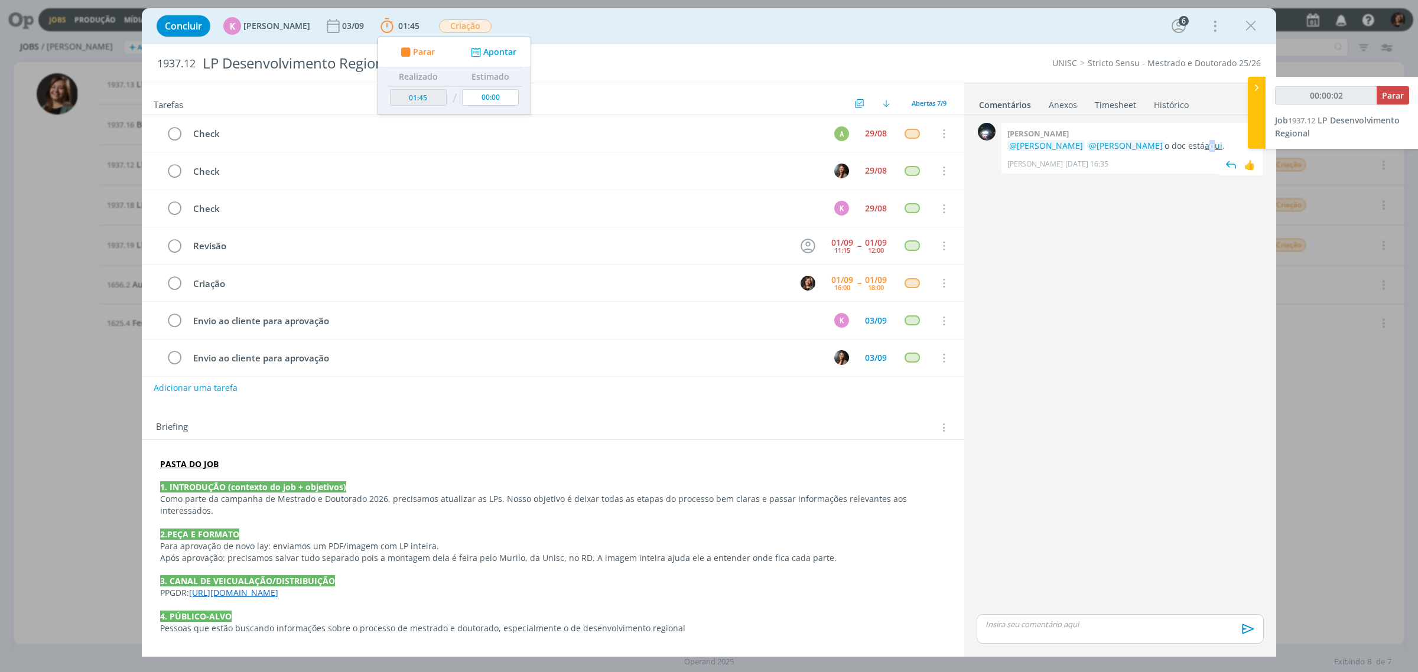
click at [1189, 142] on div "[PERSON_NAME] @[PERSON_NAME] @[PERSON_NAME] o doc está aqui . [PERSON_NAME] [DA…" at bounding box center [1131, 148] width 261 height 51
click at [1205, 143] on link "aqui" at bounding box center [1214, 145] width 18 height 11
click at [1244, 24] on icon "dialog" at bounding box center [1251, 26] width 18 height 18
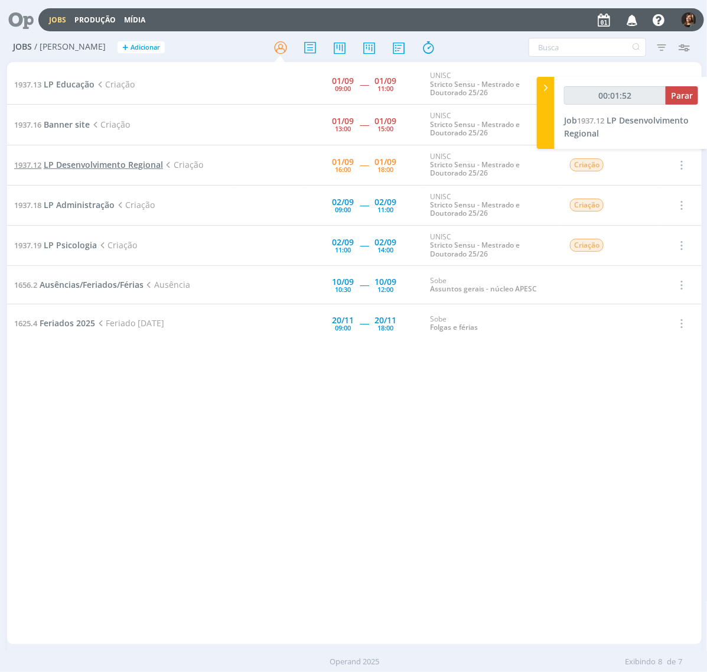
click at [124, 167] on span "LP Desenvolvimento Regional" at bounding box center [103, 164] width 119 height 11
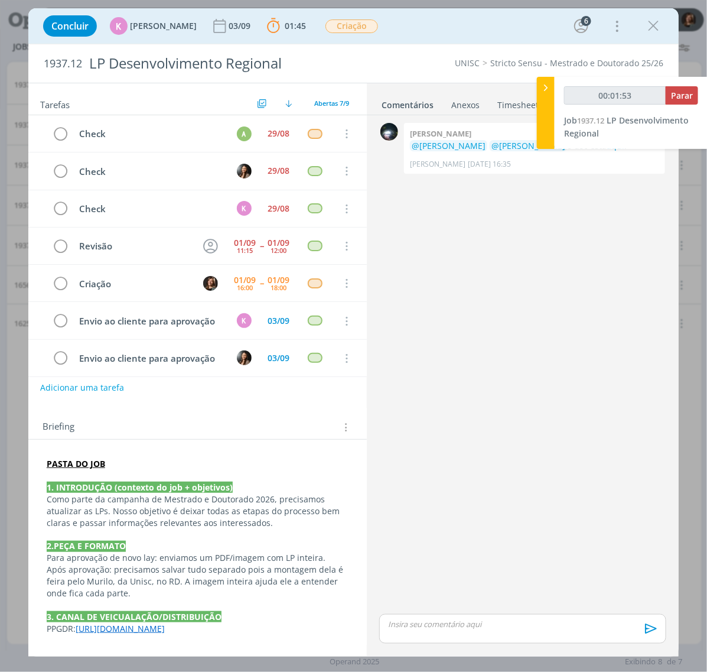
click at [63, 65] on span "1937.12" at bounding box center [63, 63] width 38 height 13
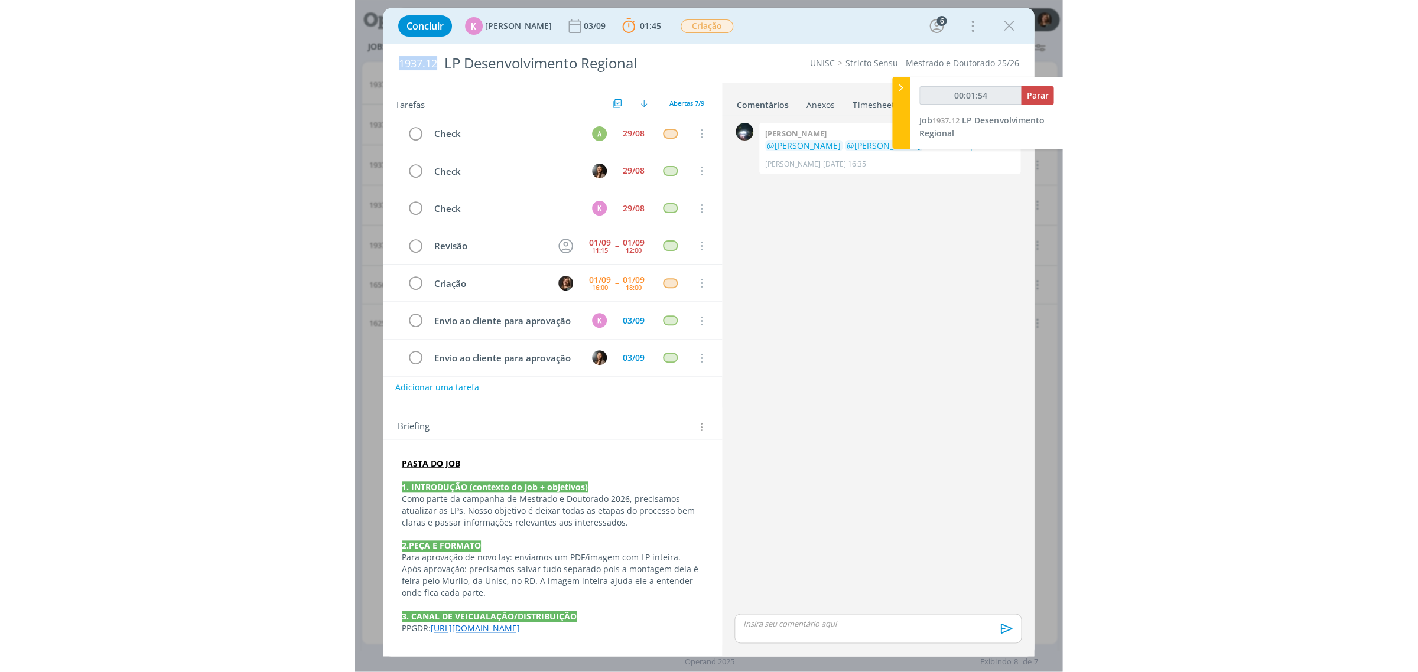
scroll to position [40, 0]
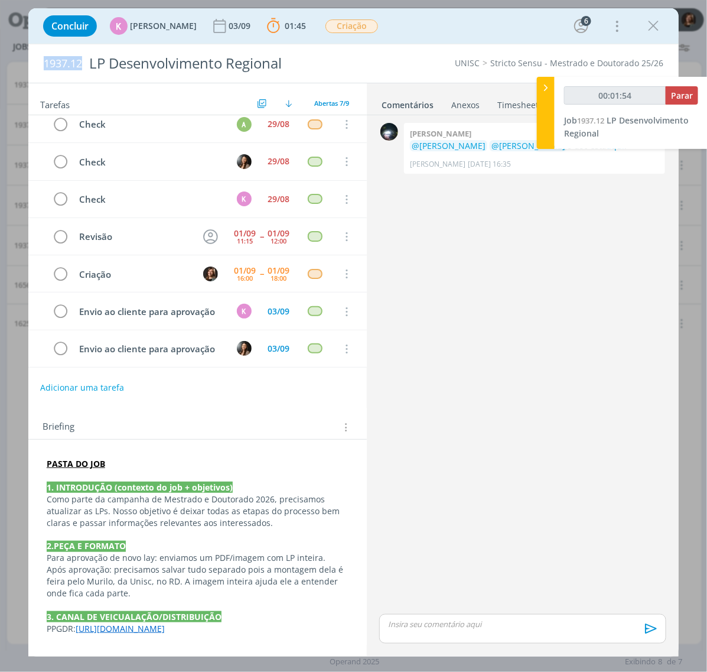
copy span "1937.12"
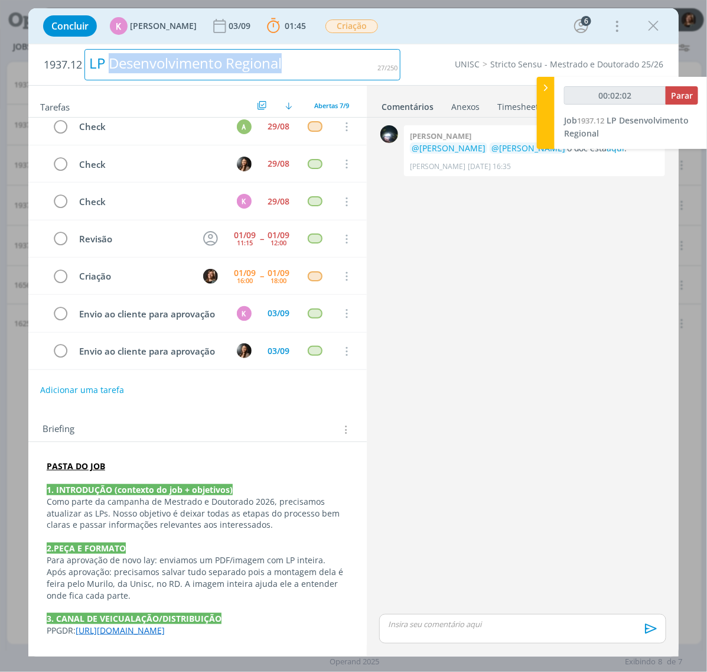
drag, startPoint x: 217, startPoint y: 60, endPoint x: 111, endPoint y: 54, distance: 105.9
click at [111, 54] on div "LP Desenvolvimento Regional" at bounding box center [242, 64] width 316 height 31
copy div "Desenvolvimento Regional"
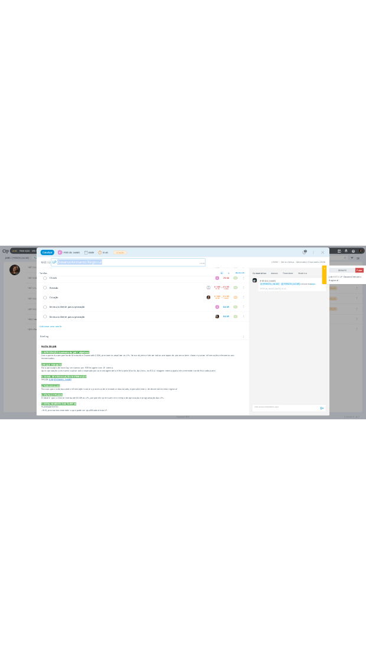
scroll to position [148, 0]
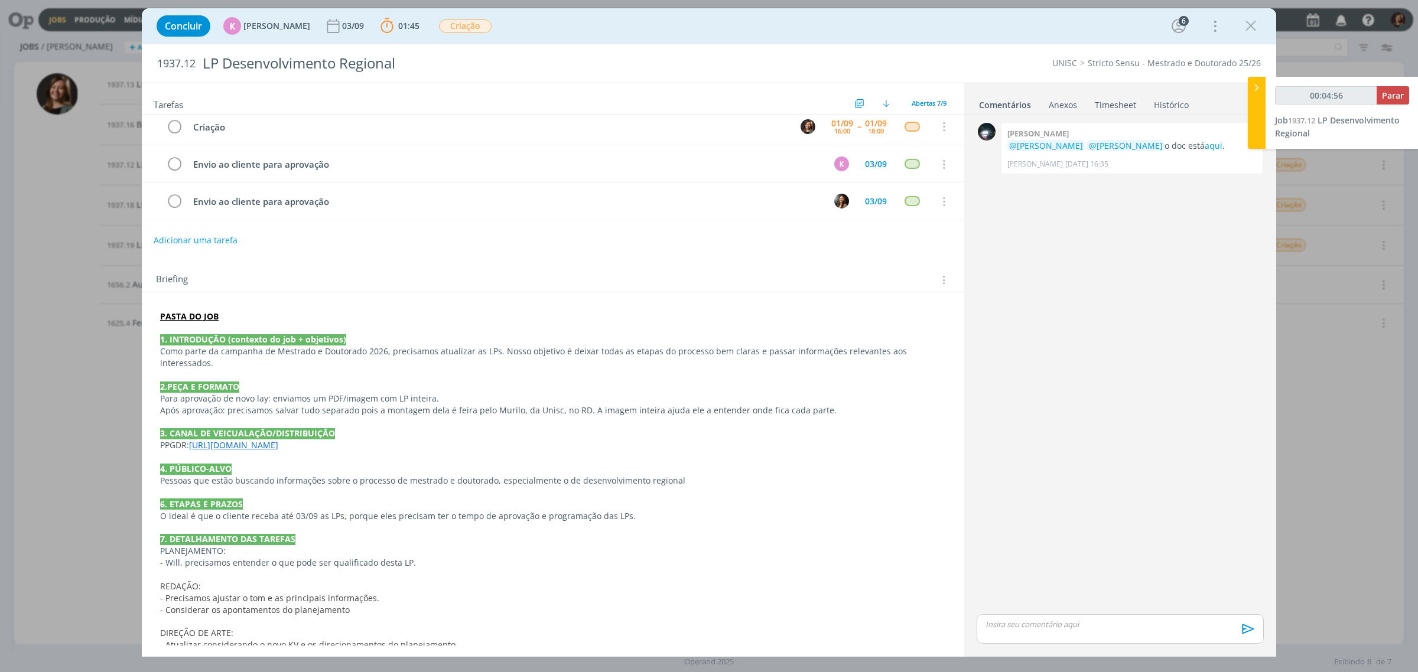
click at [330, 442] on div "PASTA DO JOB 1. INTRODUÇÃO (contexto do job + objetivos) Como parte da campanha…" at bounding box center [553, 546] width 804 height 478
click at [293, 459] on link "[URL][DOMAIN_NAME]" at bounding box center [251, 455] width 89 height 15
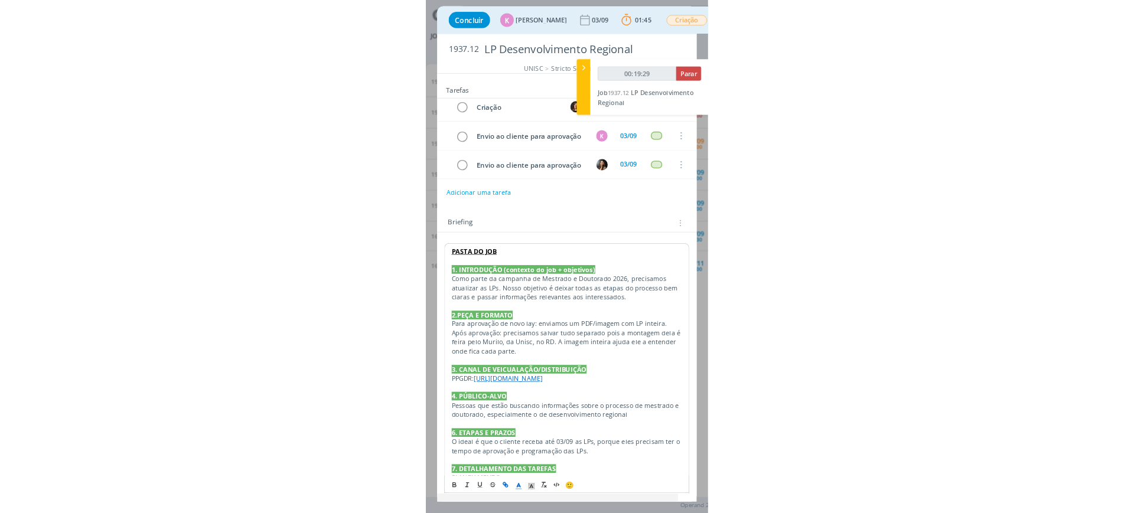
scroll to position [9, 0]
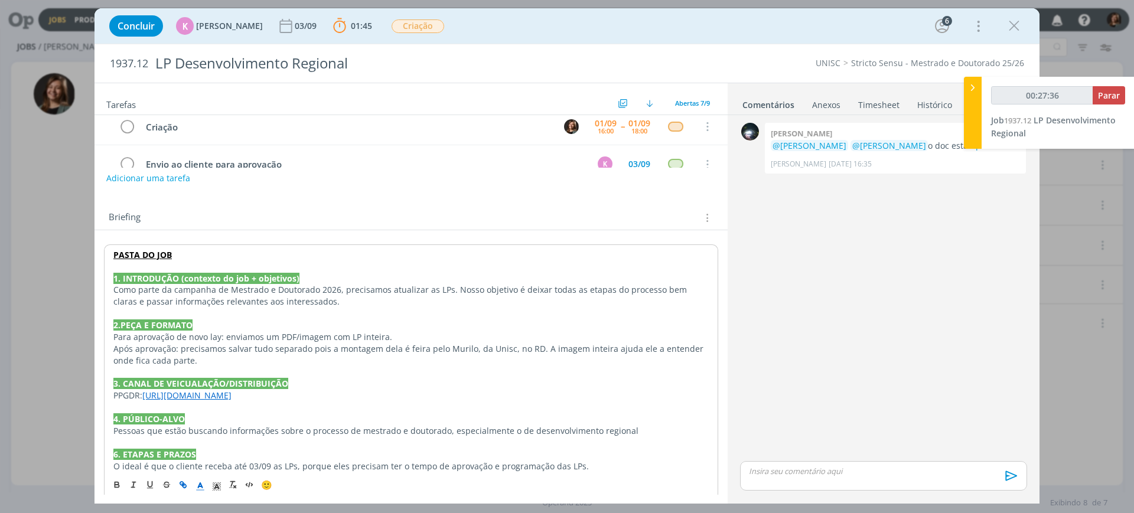
drag, startPoint x: 1017, startPoint y: 34, endPoint x: 945, endPoint y: 24, distance: 72.2
click at [1017, 34] on icon "dialog" at bounding box center [1015, 26] width 18 height 18
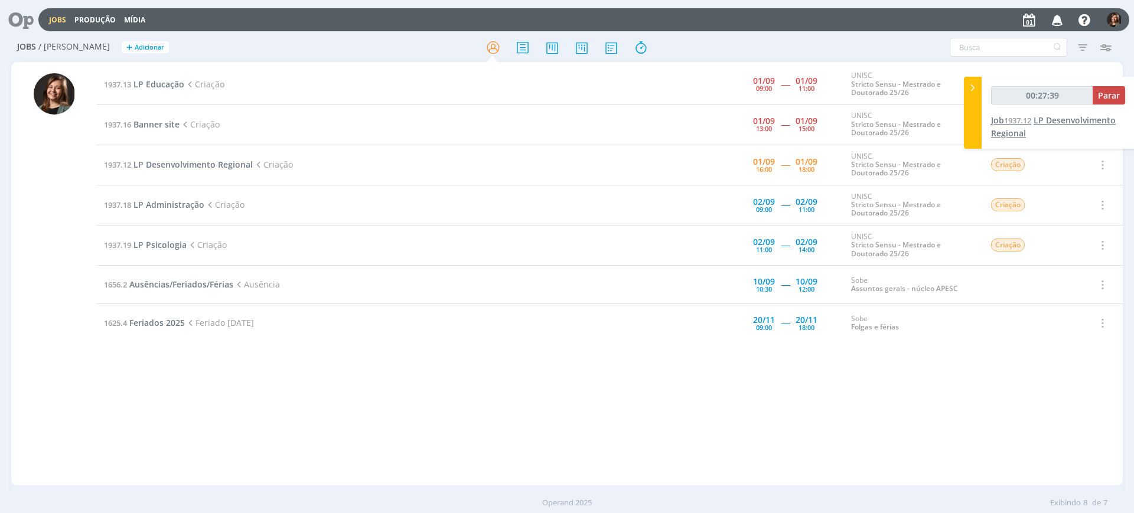
click at [1010, 121] on span "1937.12" at bounding box center [1017, 120] width 27 height 11
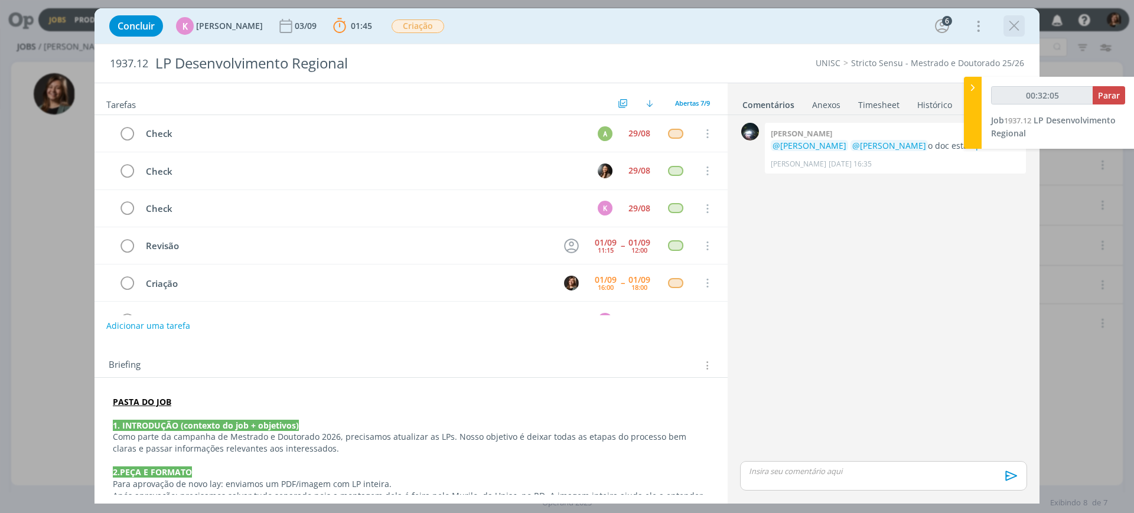
click at [1013, 25] on icon "dialog" at bounding box center [1015, 26] width 18 height 18
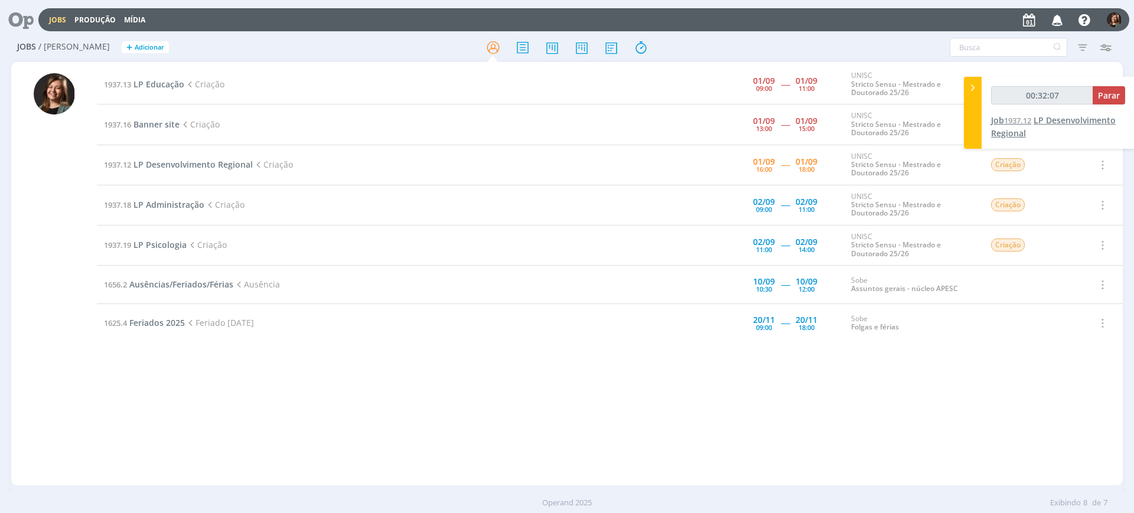
click at [1019, 121] on span "1937.12" at bounding box center [1017, 120] width 27 height 11
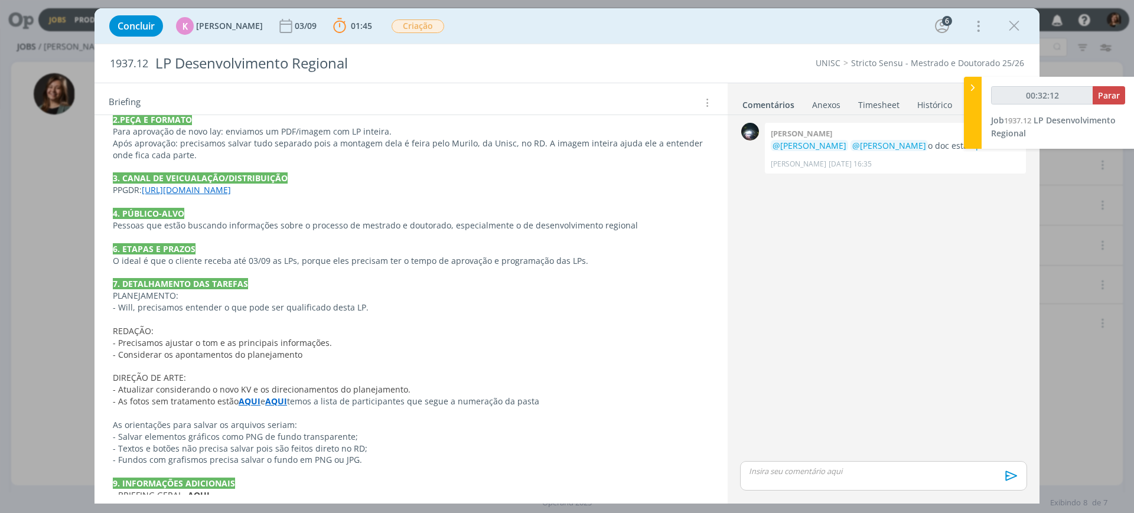
scroll to position [392, 0]
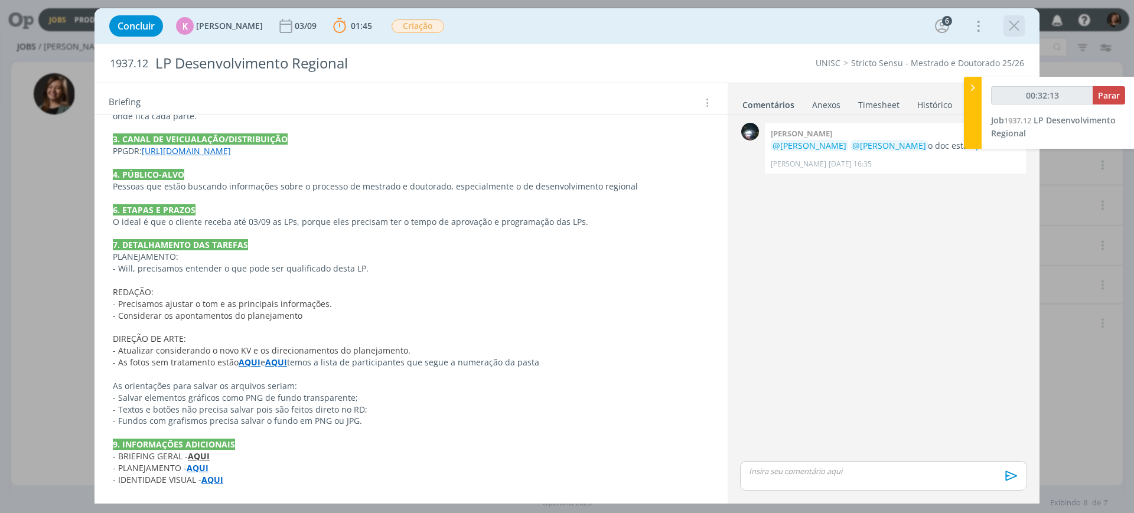
click at [1011, 21] on icon "dialog" at bounding box center [1015, 26] width 18 height 18
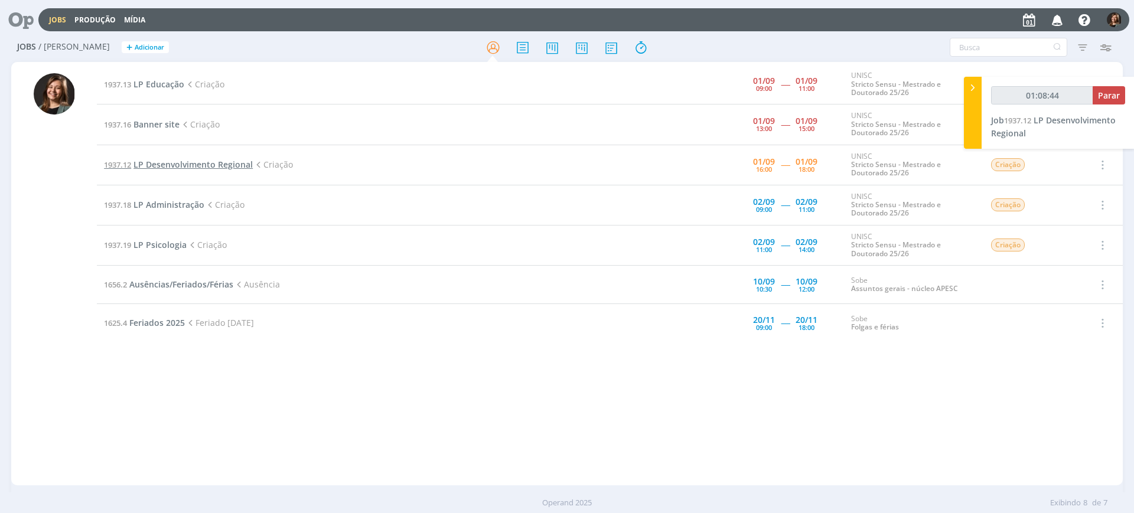
click at [199, 170] on span "LP Desenvolvimento Regional" at bounding box center [193, 164] width 119 height 11
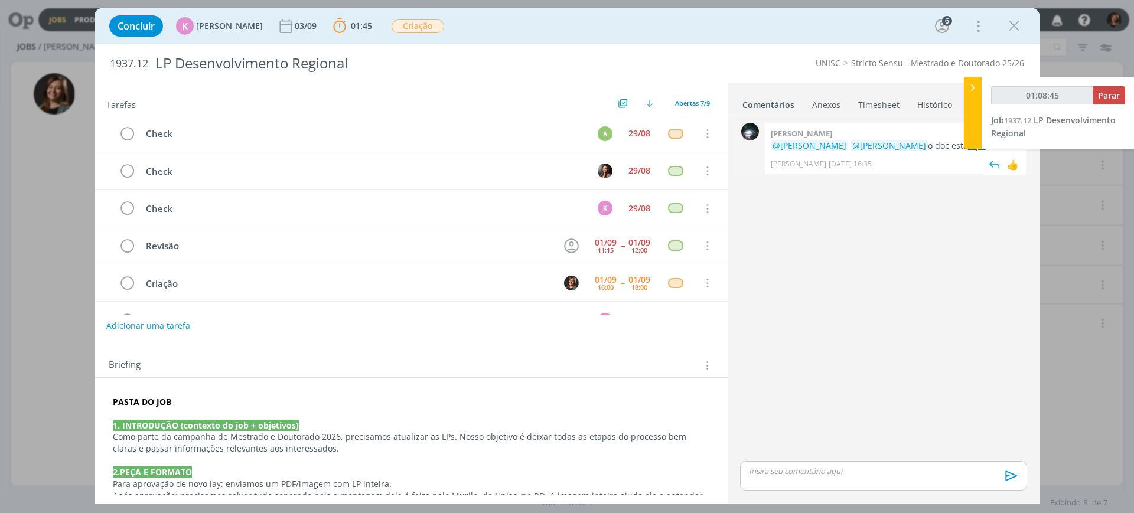
scroll to position [71, 0]
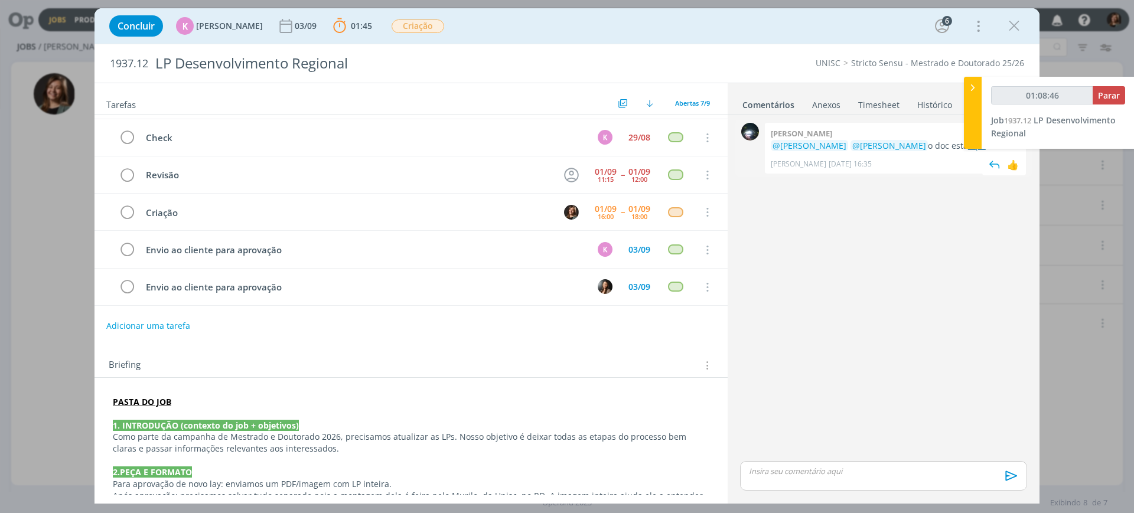
click at [968, 147] on link "aqui" at bounding box center [977, 145] width 18 height 11
click at [1017, 24] on icon "dialog" at bounding box center [1015, 26] width 18 height 18
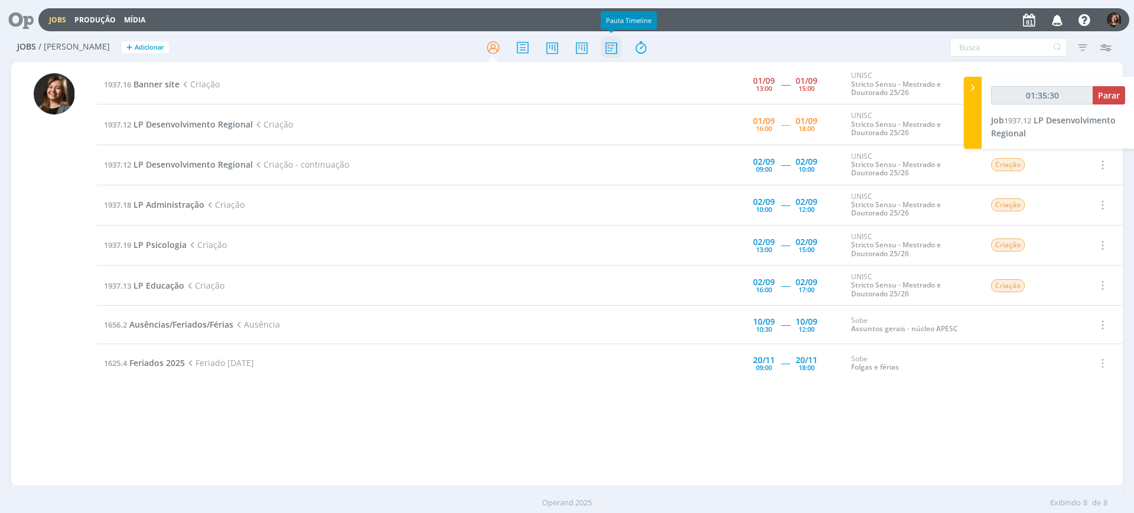
click at [604, 50] on icon at bounding box center [611, 47] width 21 height 23
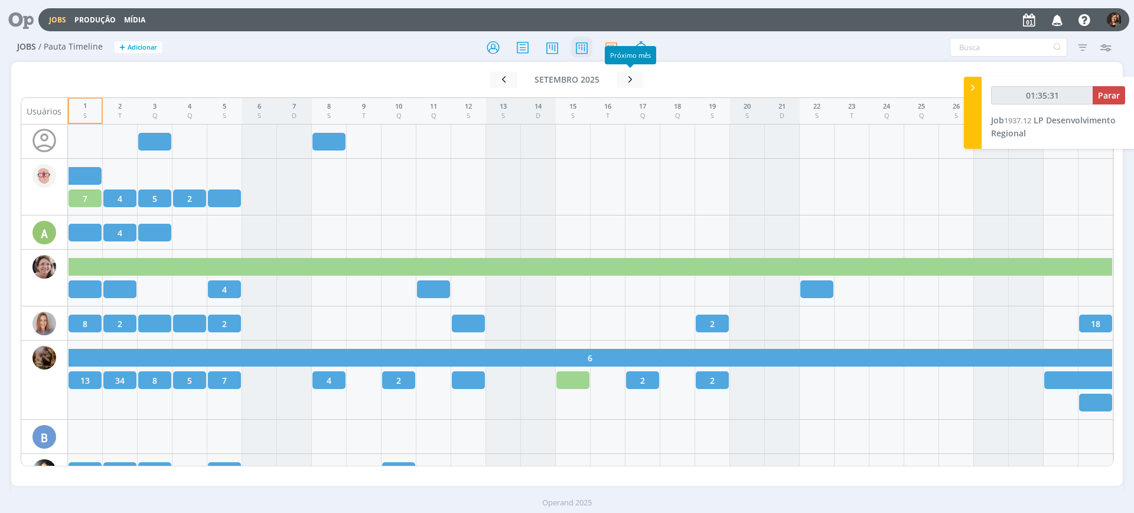
click at [583, 38] on icon at bounding box center [581, 47] width 21 height 23
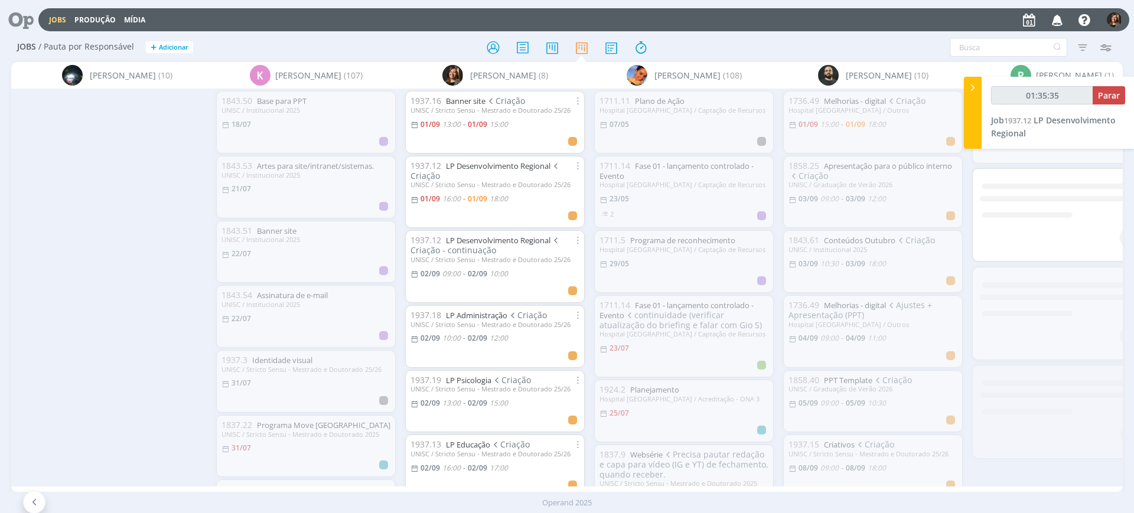
scroll to position [0, 599]
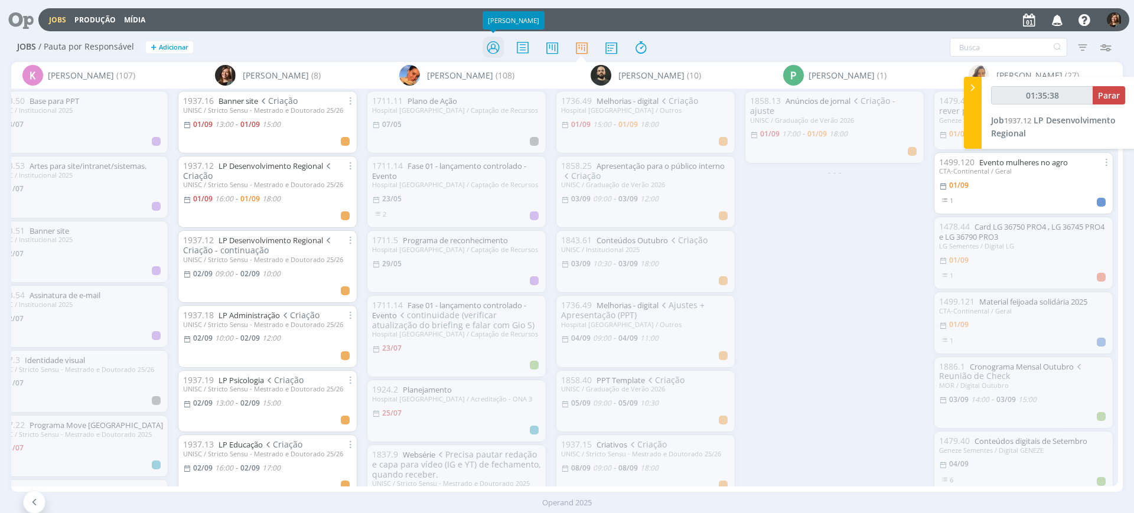
click at [497, 50] on icon at bounding box center [493, 47] width 21 height 23
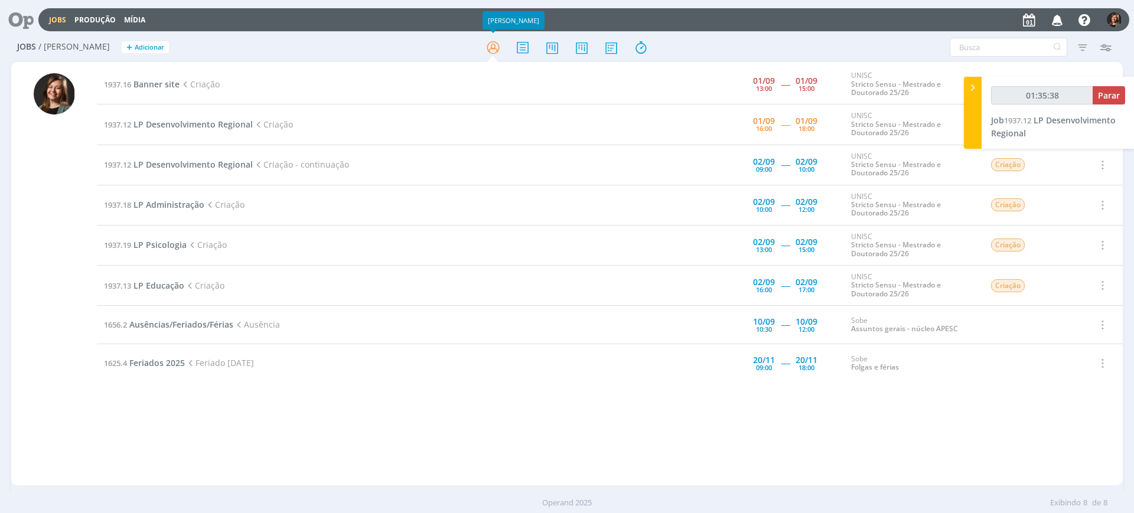
type input "01:35:39"
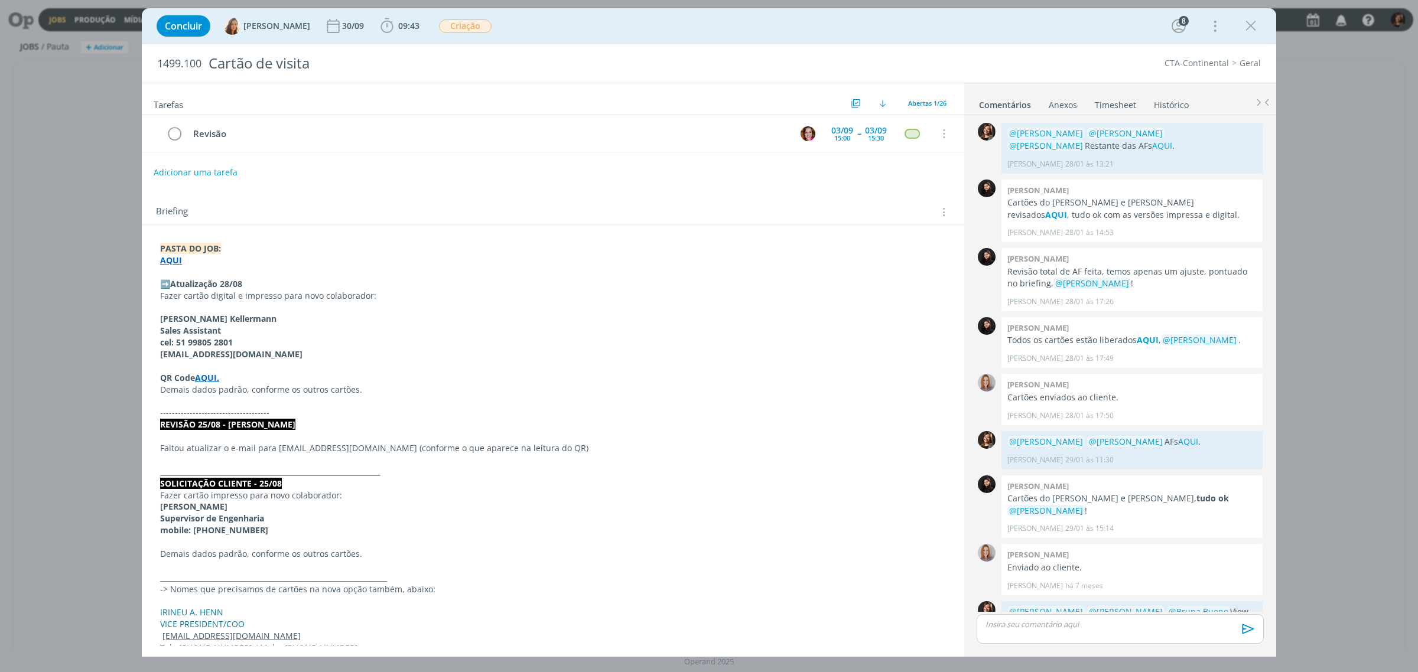
scroll to position [739, 0]
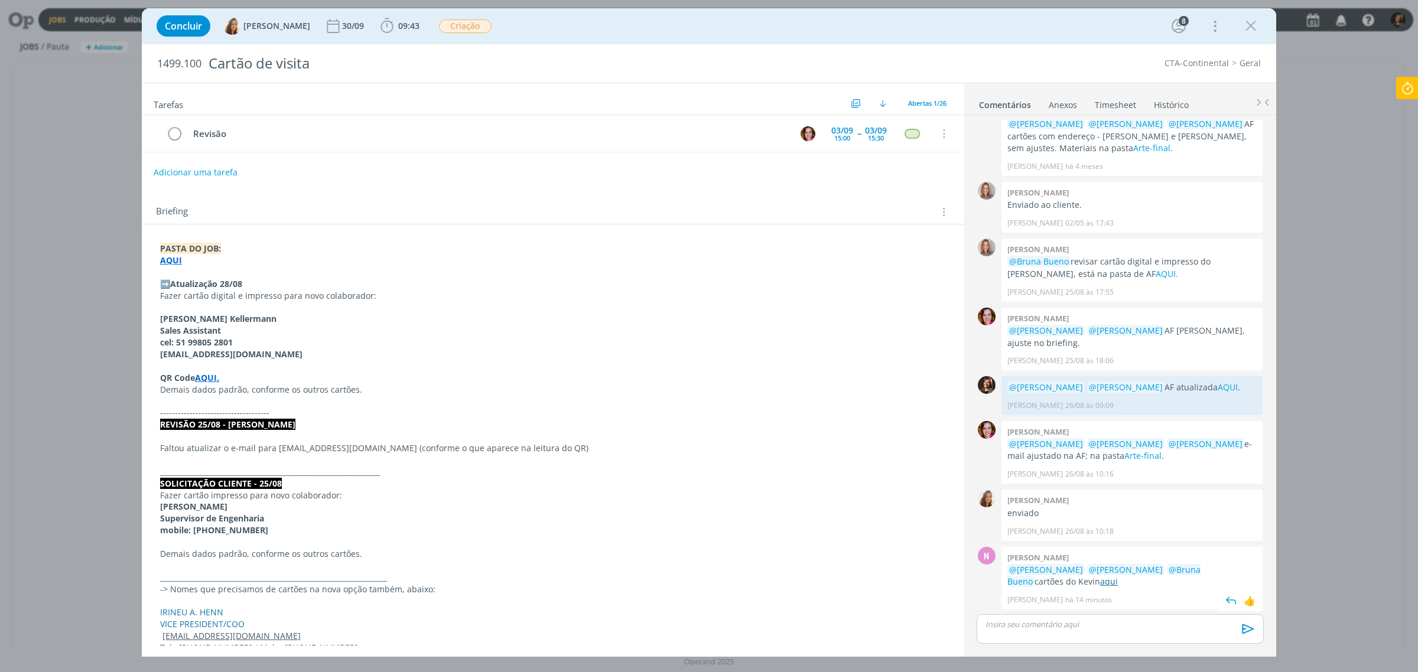
click at [458, 580] on link "aqui" at bounding box center [1109, 581] width 18 height 11
click at [458, 25] on icon "dialog" at bounding box center [1251, 26] width 18 height 18
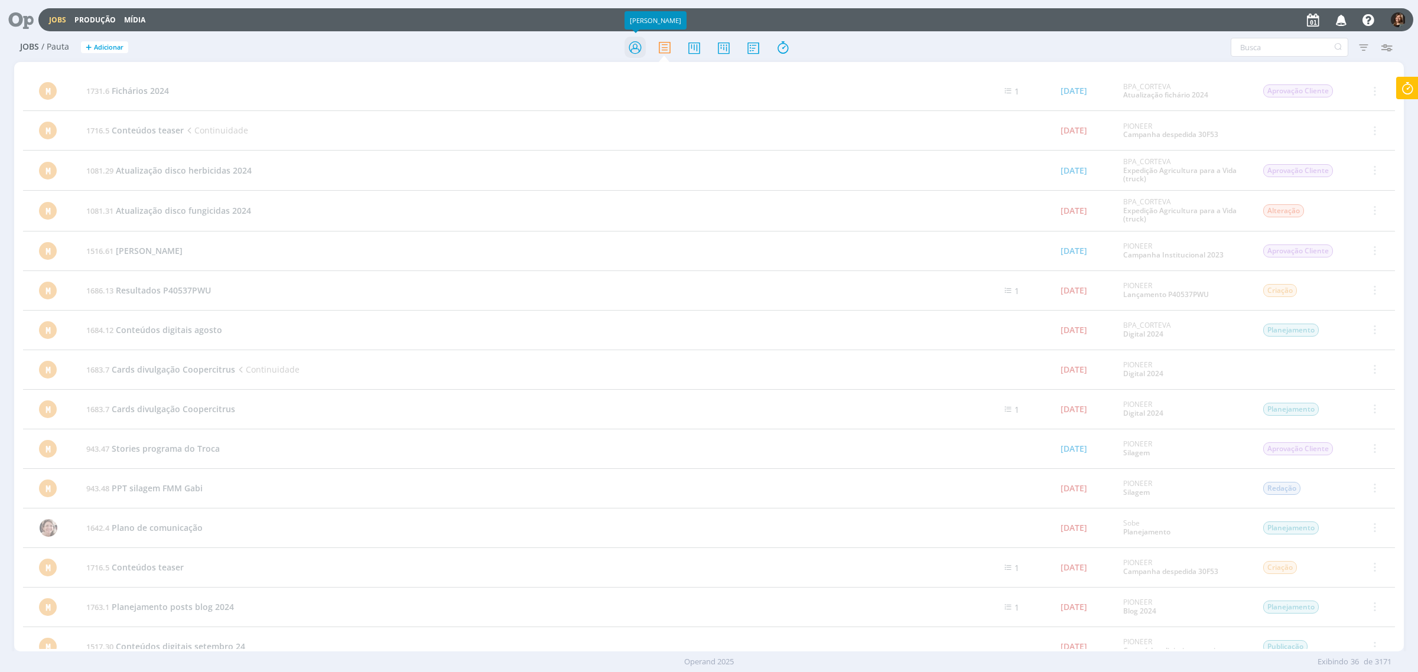
click at [458, 47] on icon at bounding box center [635, 47] width 21 height 23
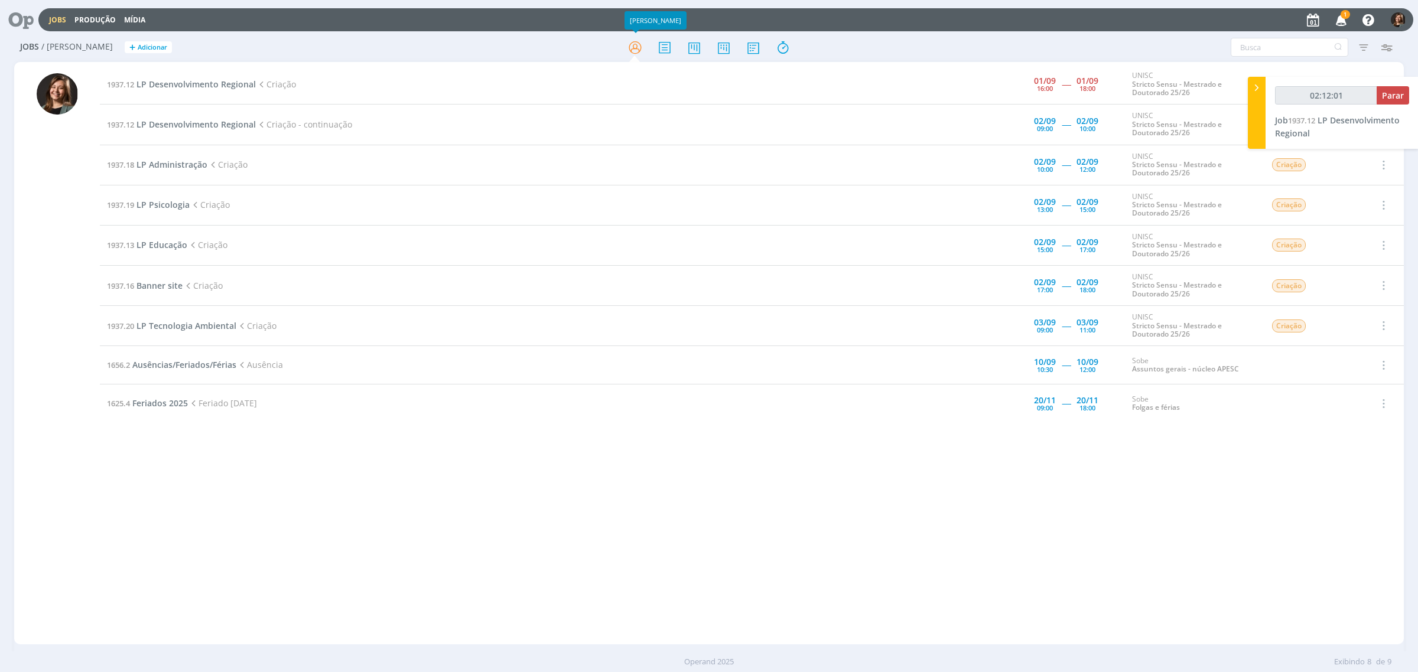
type input "02:12:02"
click at [1134, 92] on span "Parar" at bounding box center [1393, 95] width 22 height 11
click at [1134, 9] on button "1" at bounding box center [1340, 19] width 24 height 21
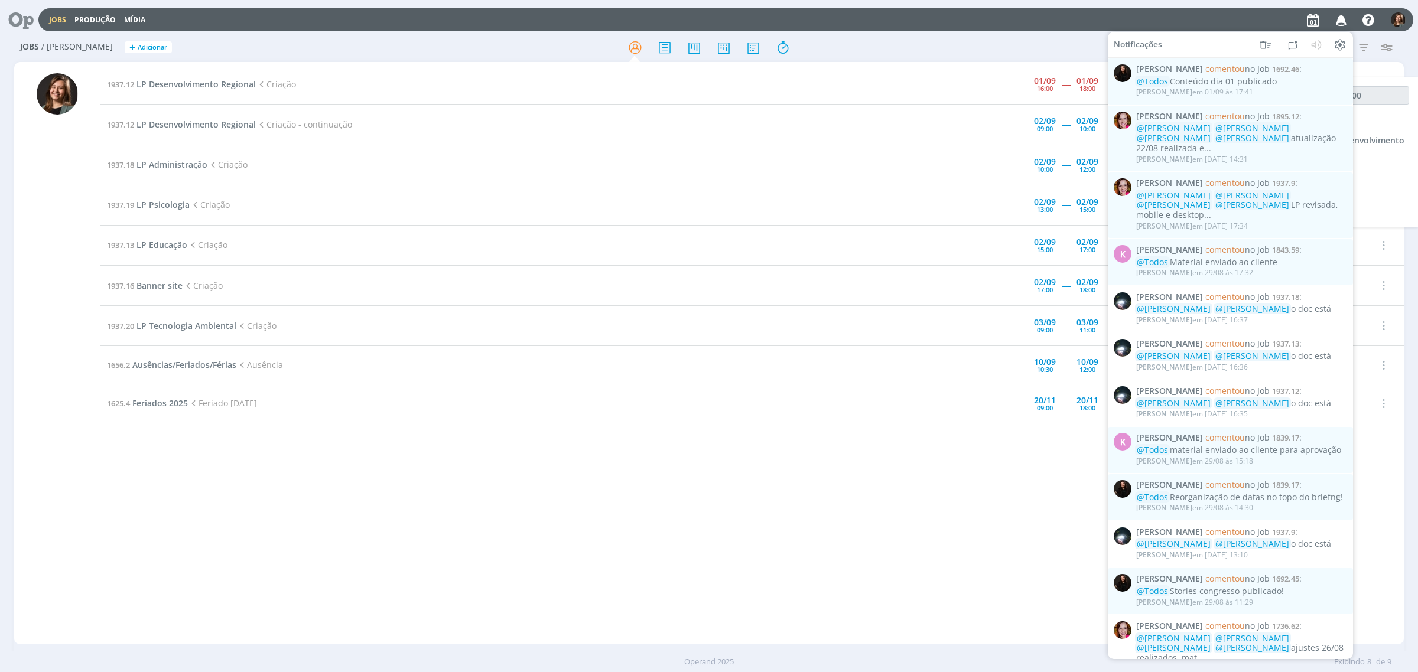
click at [1134, 9] on button "button" at bounding box center [1340, 19] width 24 height 21
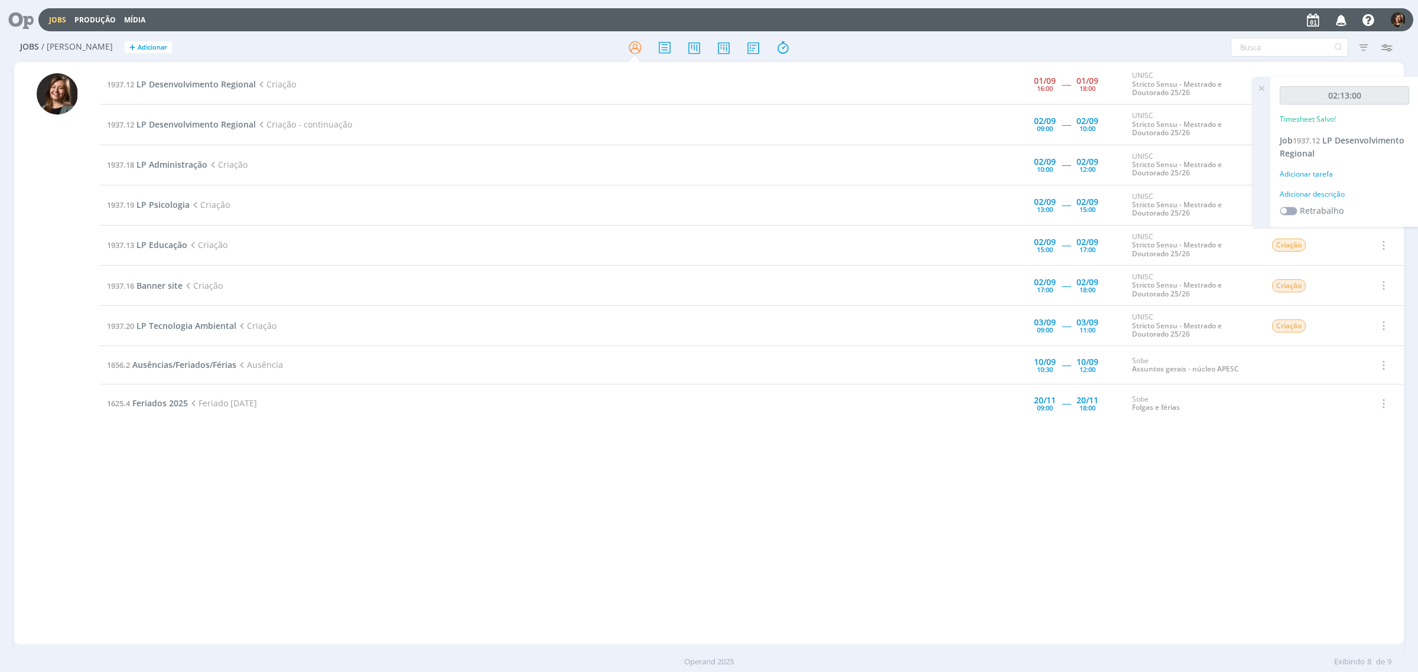
click at [146, 86] on span "LP Desenvolvimento Regional" at bounding box center [195, 84] width 119 height 11
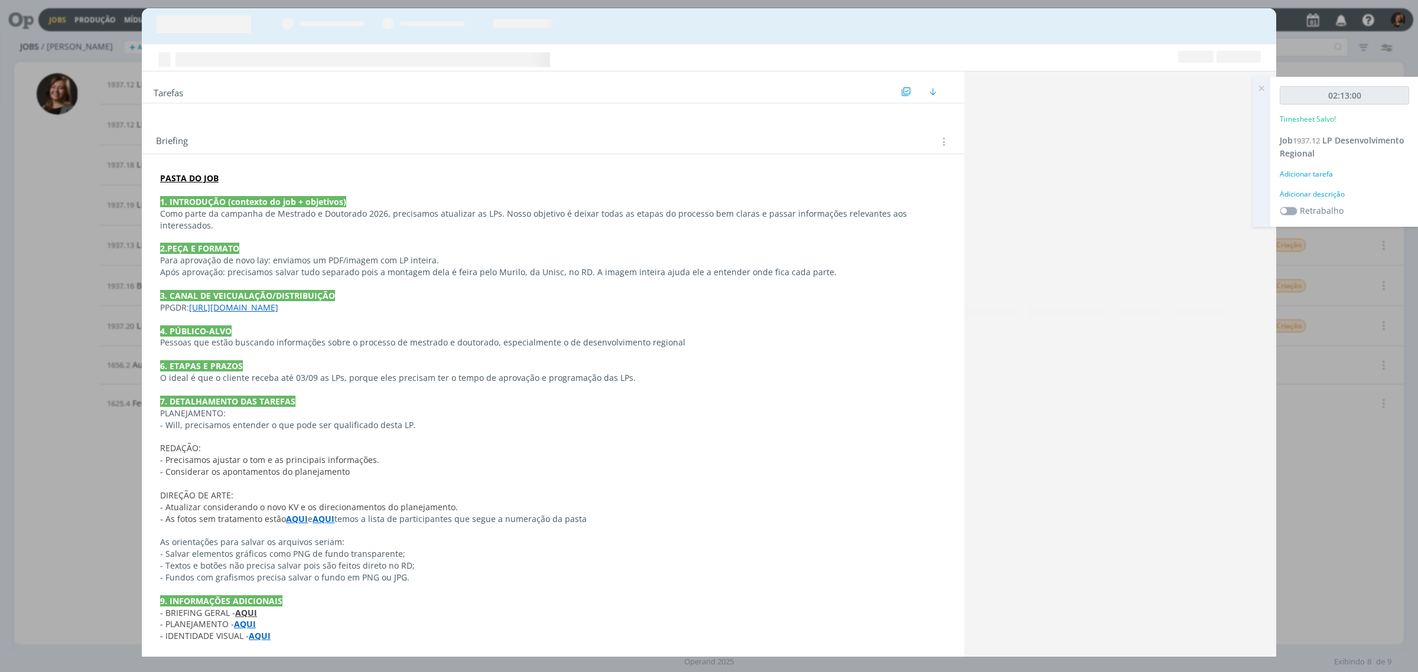
click at [1134, 177] on div "Adicionar tarefa" at bounding box center [1344, 174] width 129 height 11
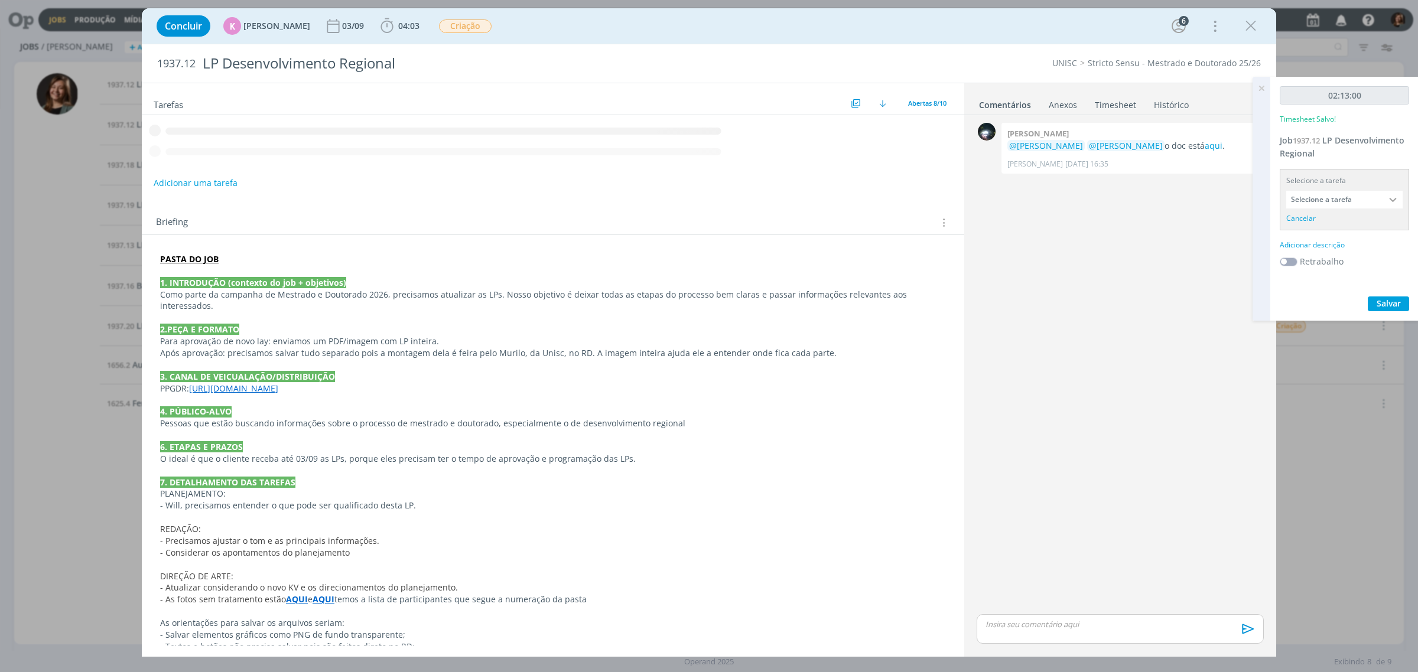
drag, startPoint x: 1328, startPoint y: 177, endPoint x: 1332, endPoint y: 197, distance: 20.1
click at [1134, 197] on input "Selecione a tarefa" at bounding box center [1344, 200] width 116 height 18
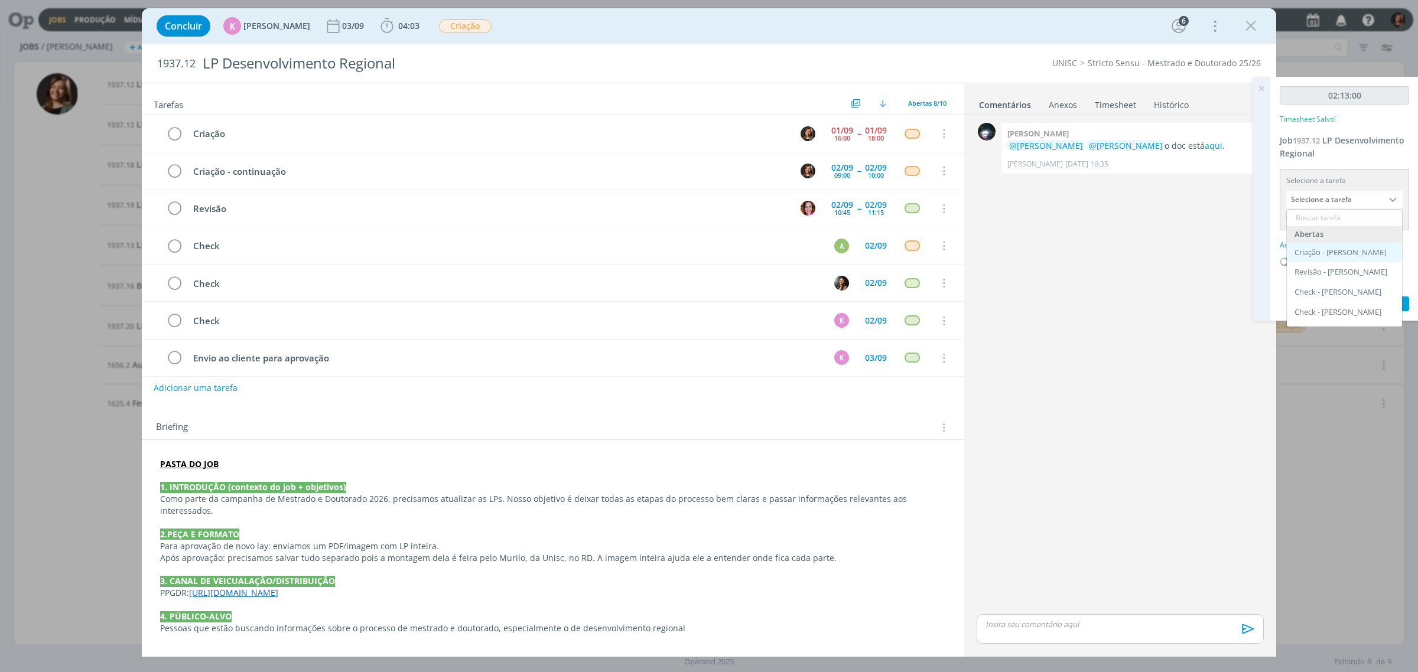
click at [1134, 243] on div "Criação - [PERSON_NAME]" at bounding box center [1344, 253] width 115 height 20
type input "Criação"
click at [1134, 230] on div "Adicionar descrição" at bounding box center [1344, 230] width 129 height 11
type textarea "Criação"
click at [1134, 319] on button "Salvar" at bounding box center [1388, 325] width 41 height 15
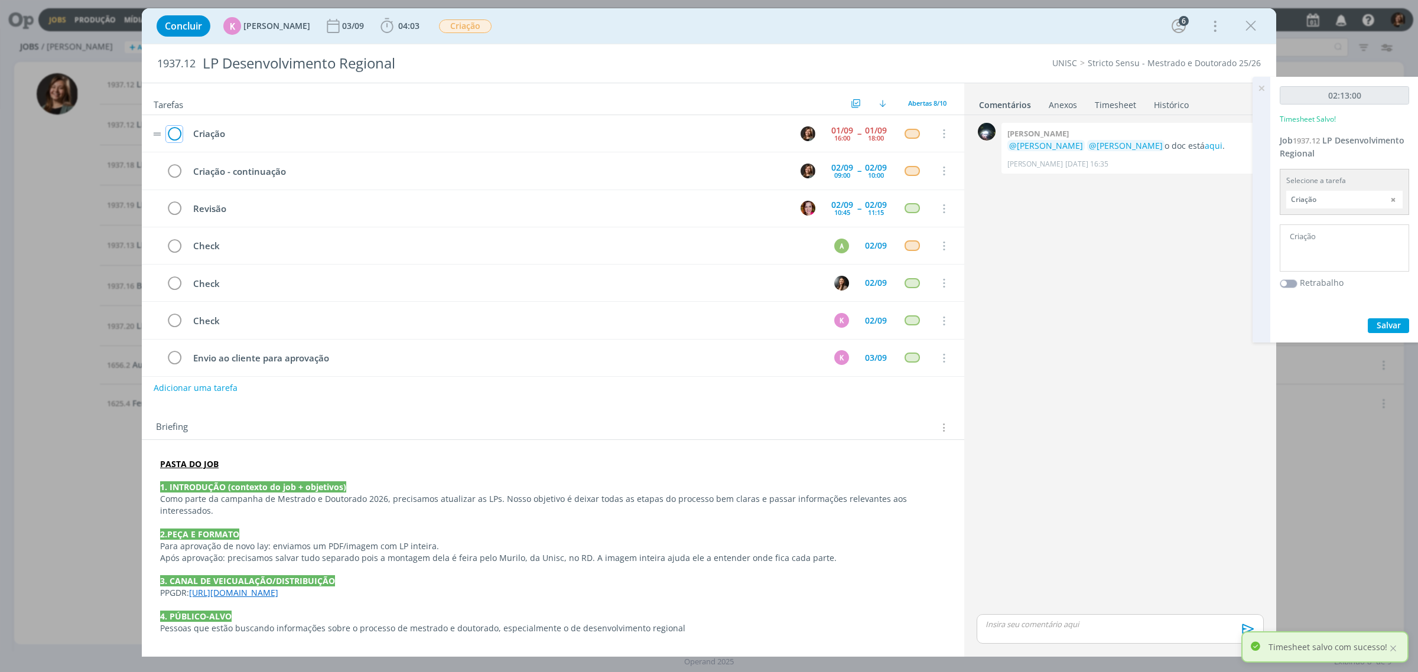
click at [170, 131] on icon "dialog" at bounding box center [174, 134] width 17 height 18
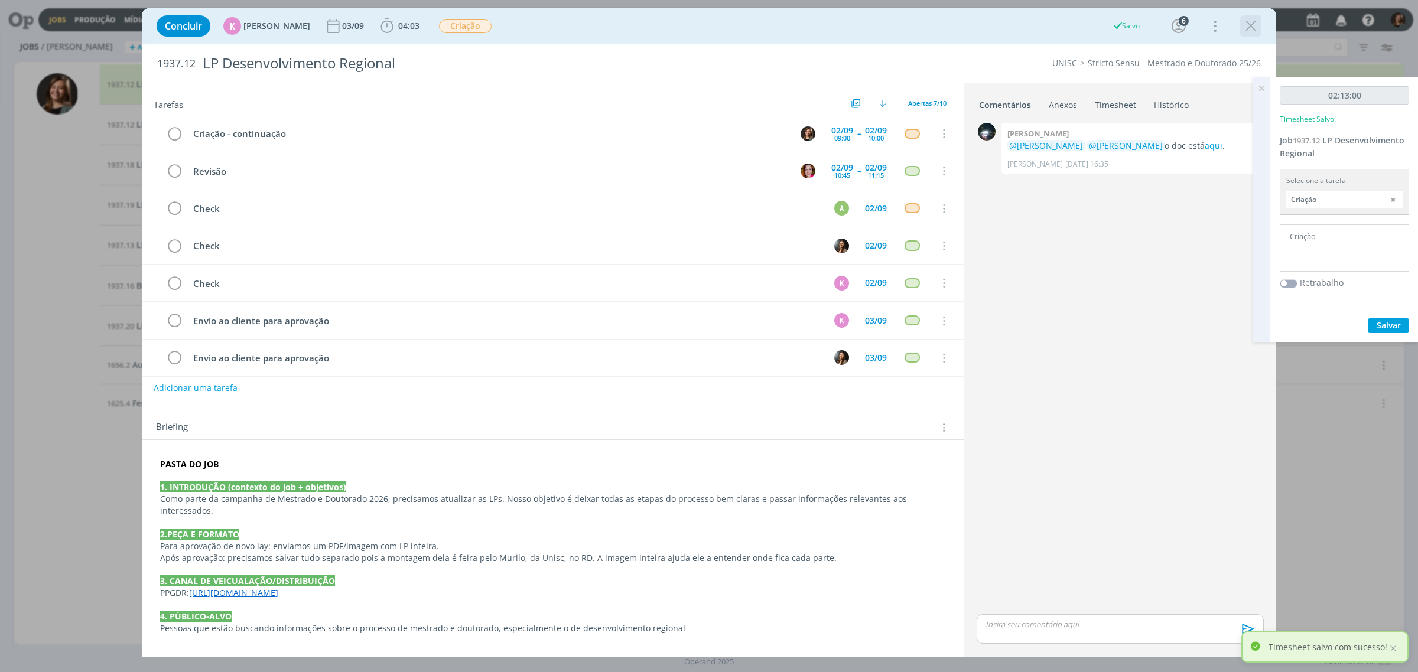
click at [1134, 24] on div "dialog" at bounding box center [1250, 25] width 21 height 21
click at [1134, 24] on icon "dialog" at bounding box center [1251, 26] width 18 height 18
